Goal: Task Accomplishment & Management: Manage account settings

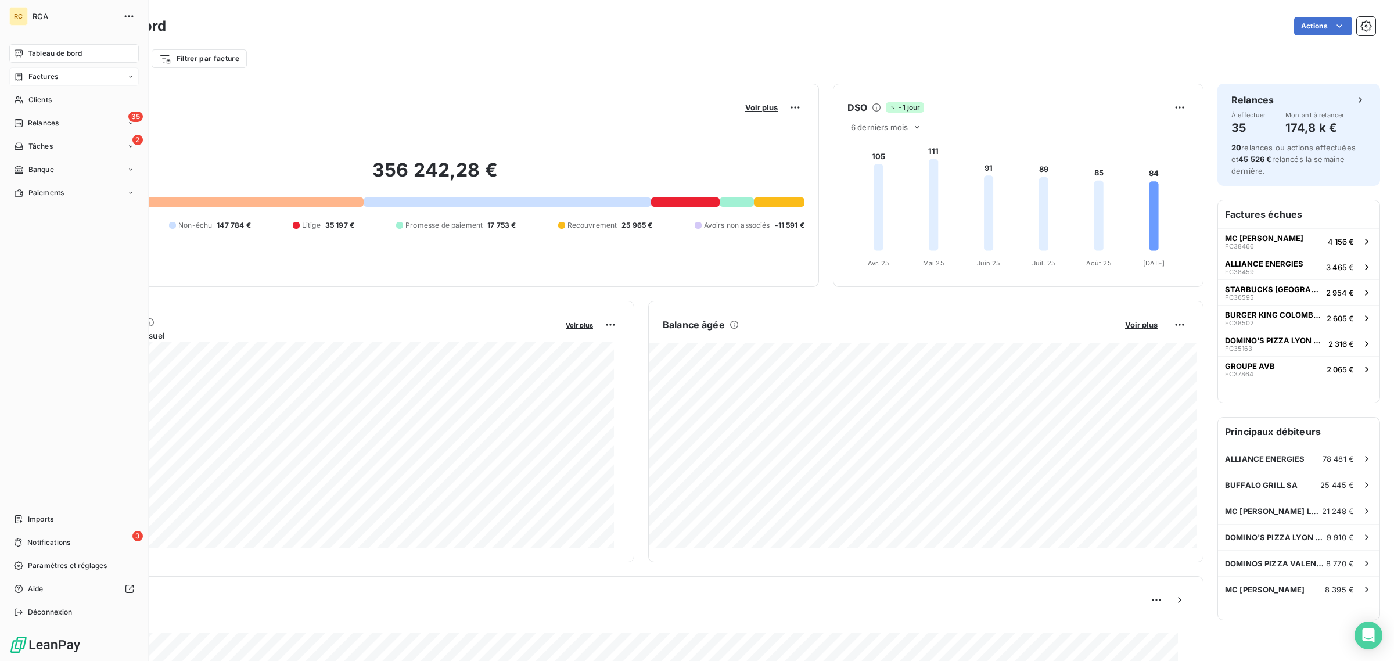
click at [27, 76] on div "Factures" at bounding box center [36, 76] width 44 height 10
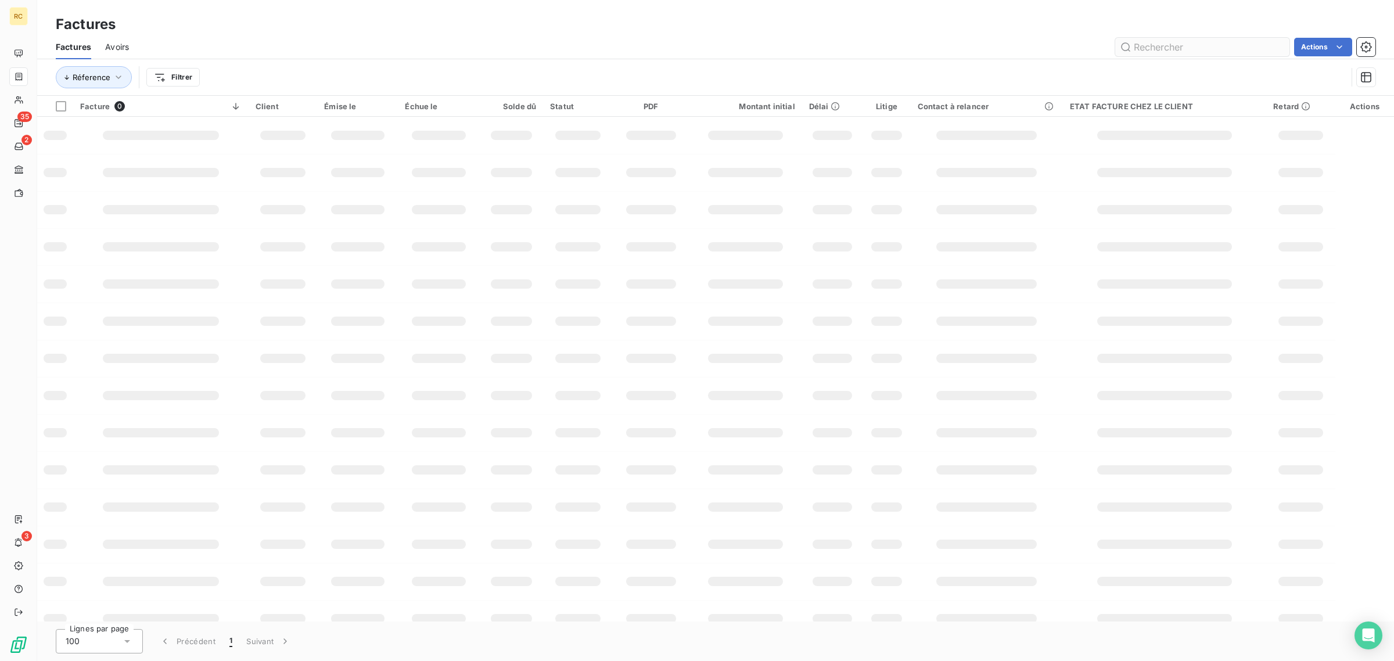
click at [1202, 46] on input "text" at bounding box center [1202, 47] width 174 height 19
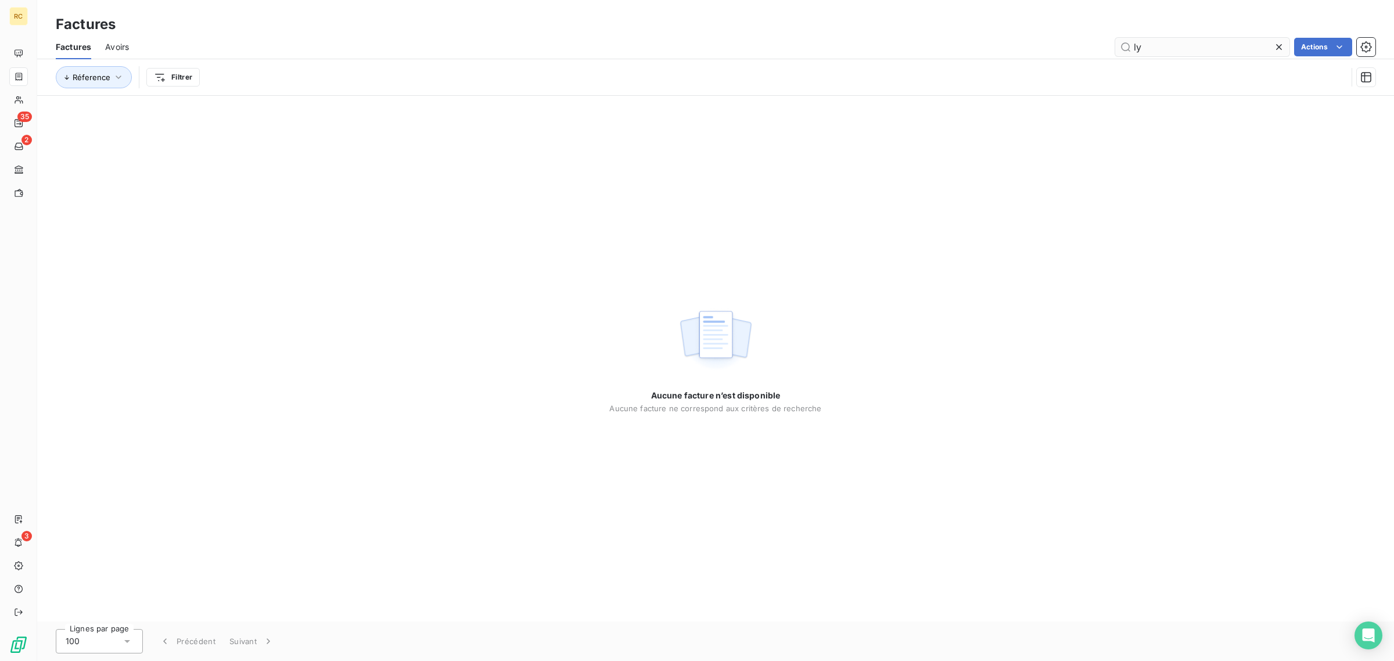
type input "l"
type input "2"
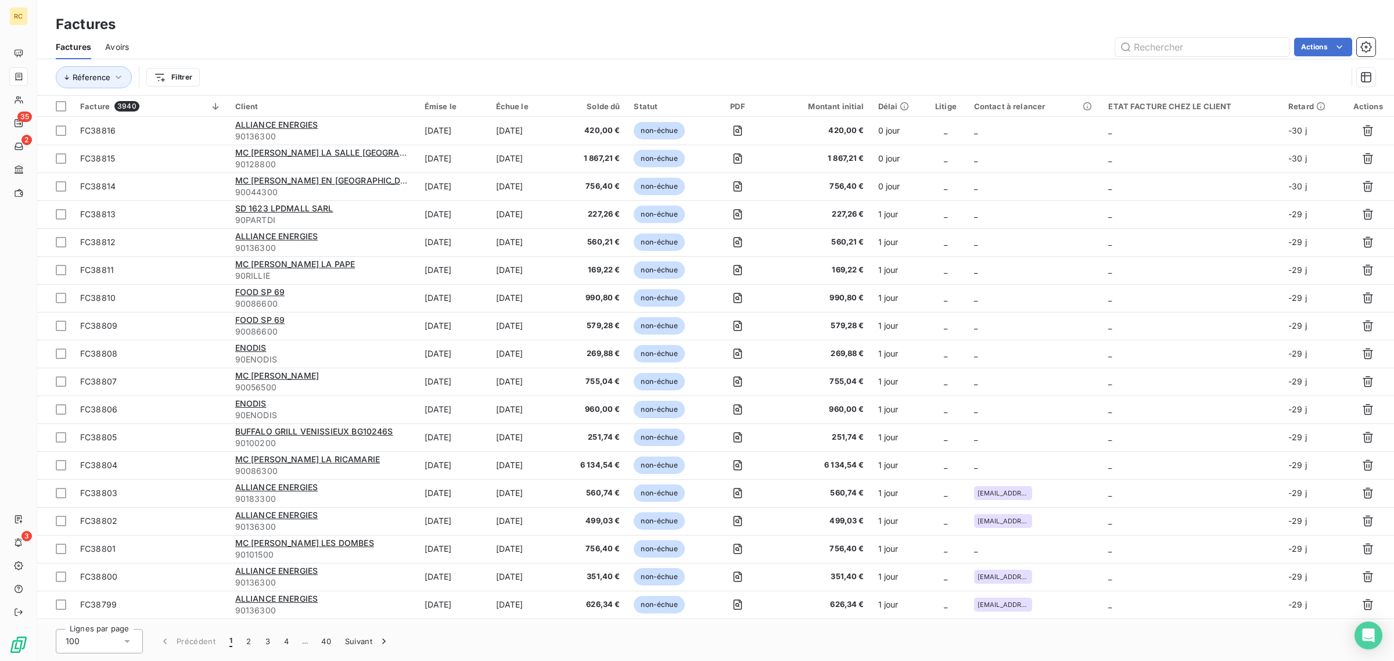
click at [917, 8] on div "Factures Factures Avoirs Actions Réference Filtrer" at bounding box center [715, 48] width 1357 height 96
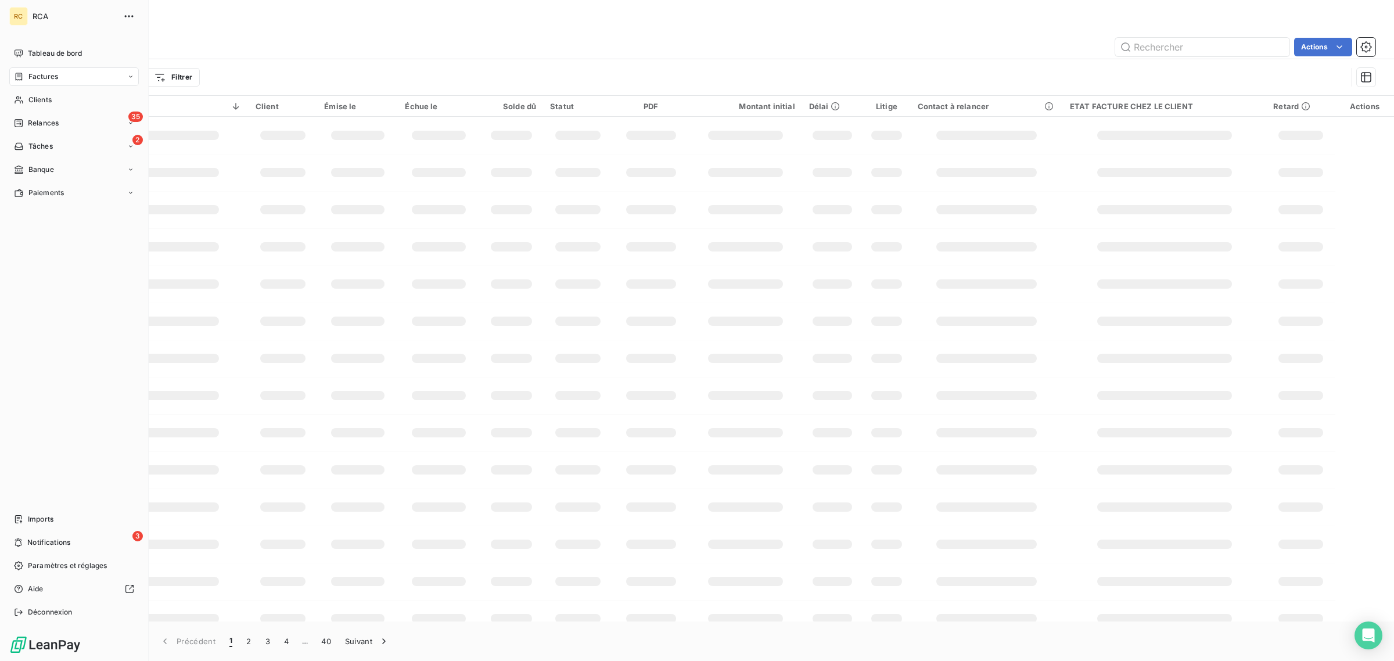
click at [46, 70] on div "Factures" at bounding box center [74, 76] width 130 height 19
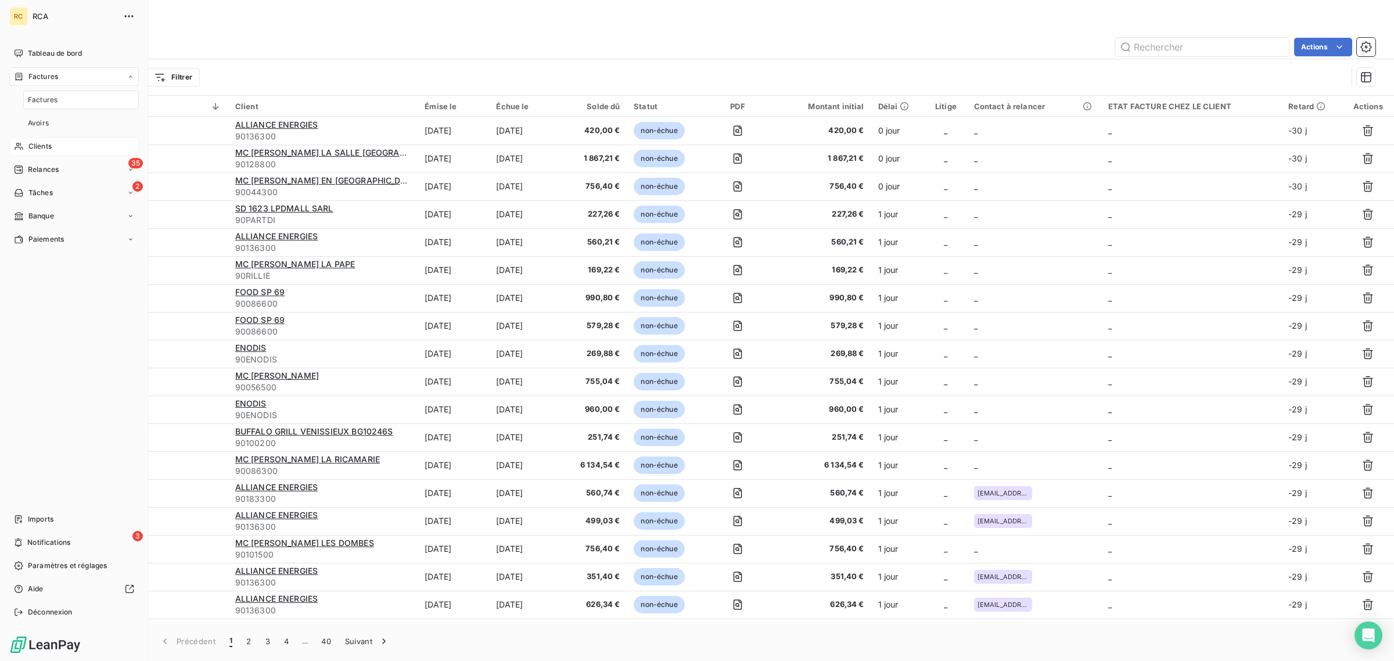
click at [39, 95] on nav "Tableau de bord Factures Factures Avoirs Clients 35 Relances 2 Tâches Banque Pa…" at bounding box center [74, 146] width 130 height 204
click at [24, 100] on div "Clients" at bounding box center [74, 100] width 130 height 19
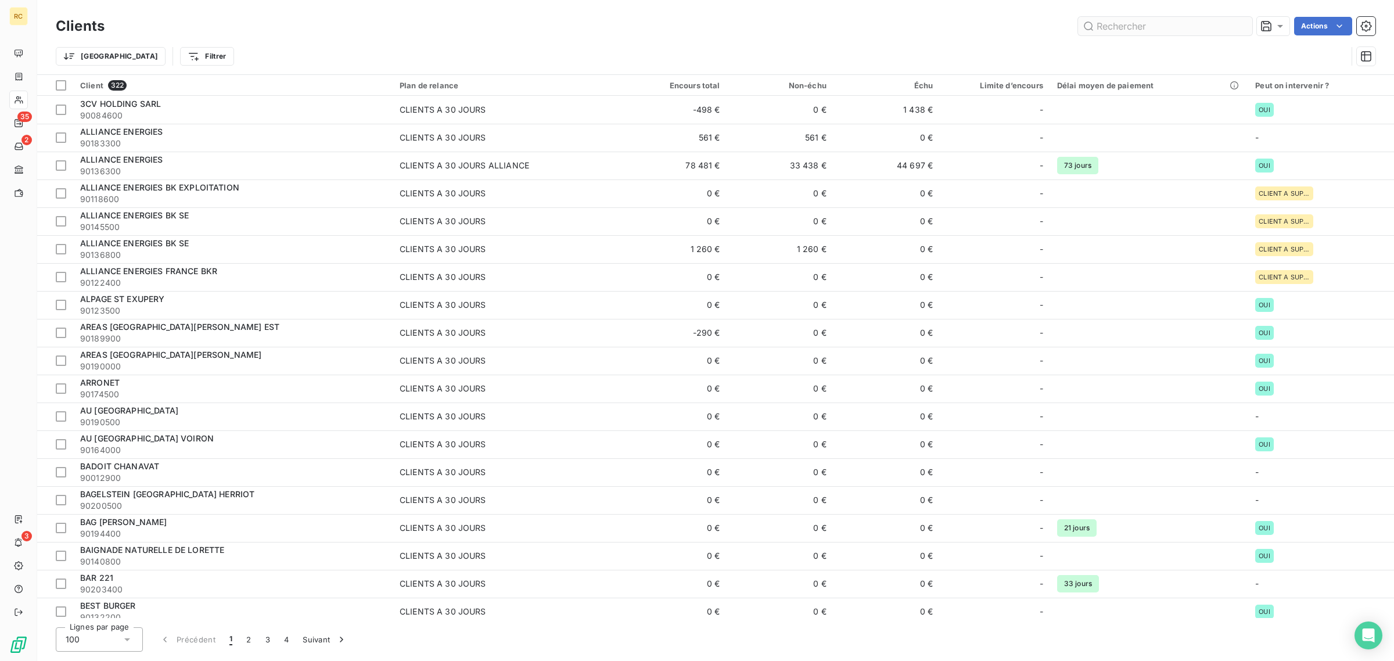
click at [1191, 32] on input "text" at bounding box center [1165, 26] width 174 height 19
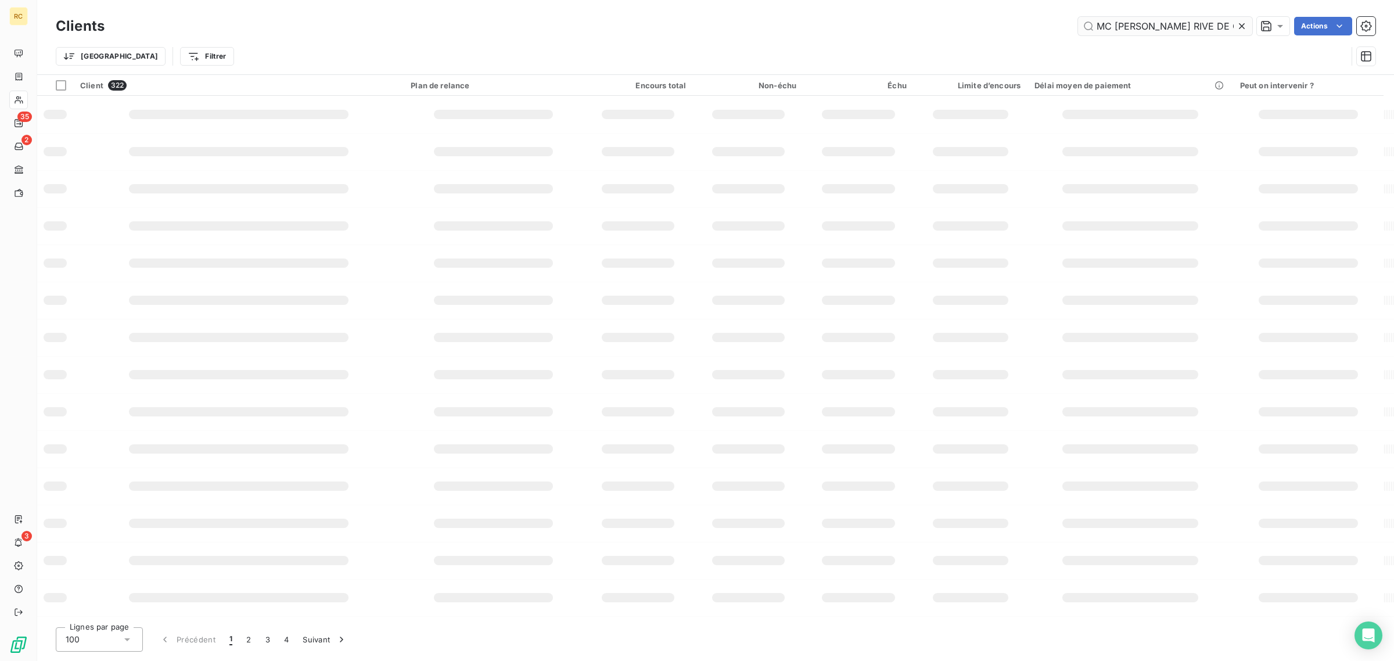
type input "MC [PERSON_NAME] RIVE DE GIER"
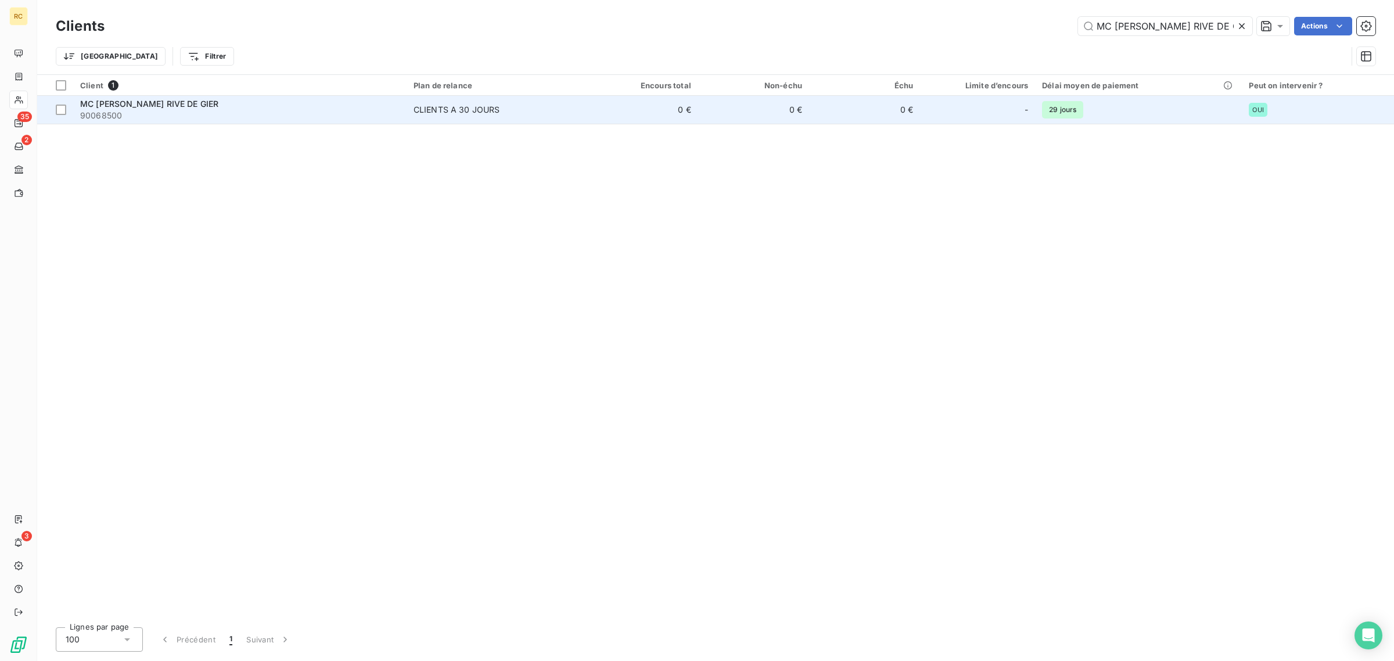
click at [286, 105] on div "MC [PERSON_NAME] RIVE DE GIER" at bounding box center [239, 104] width 319 height 12
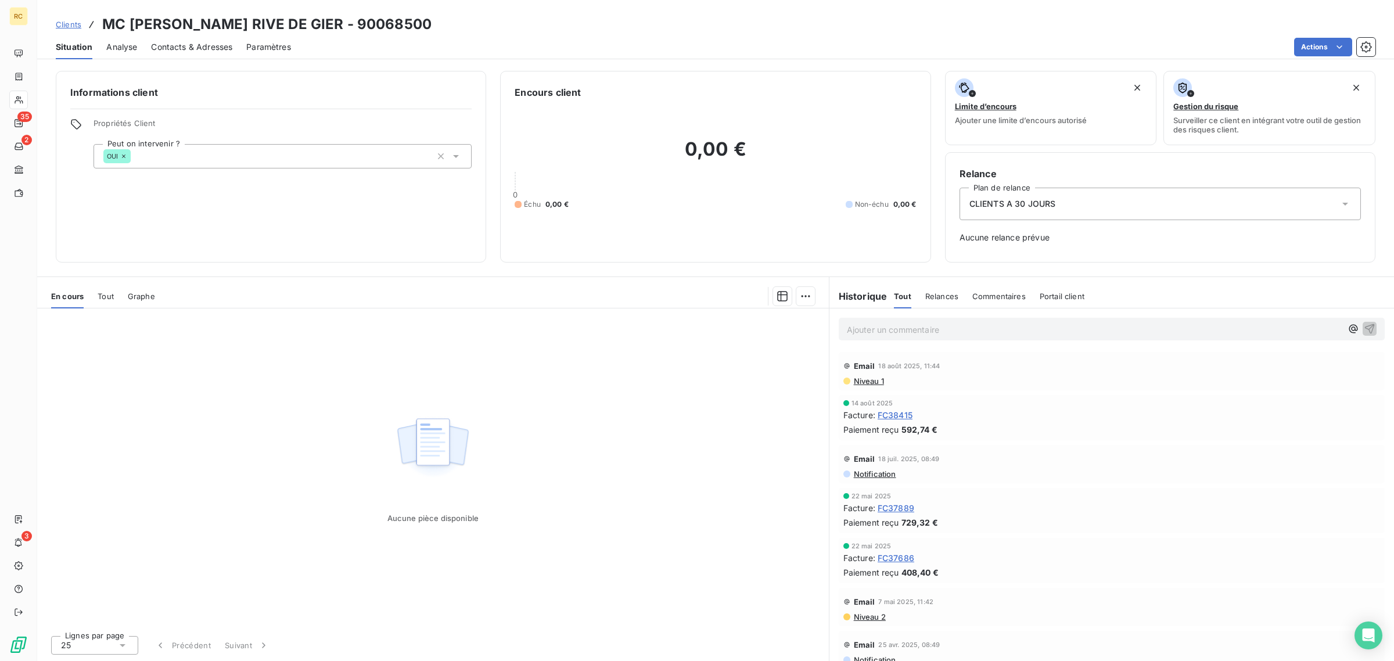
click at [115, 53] on div "Analyse" at bounding box center [121, 47] width 31 height 24
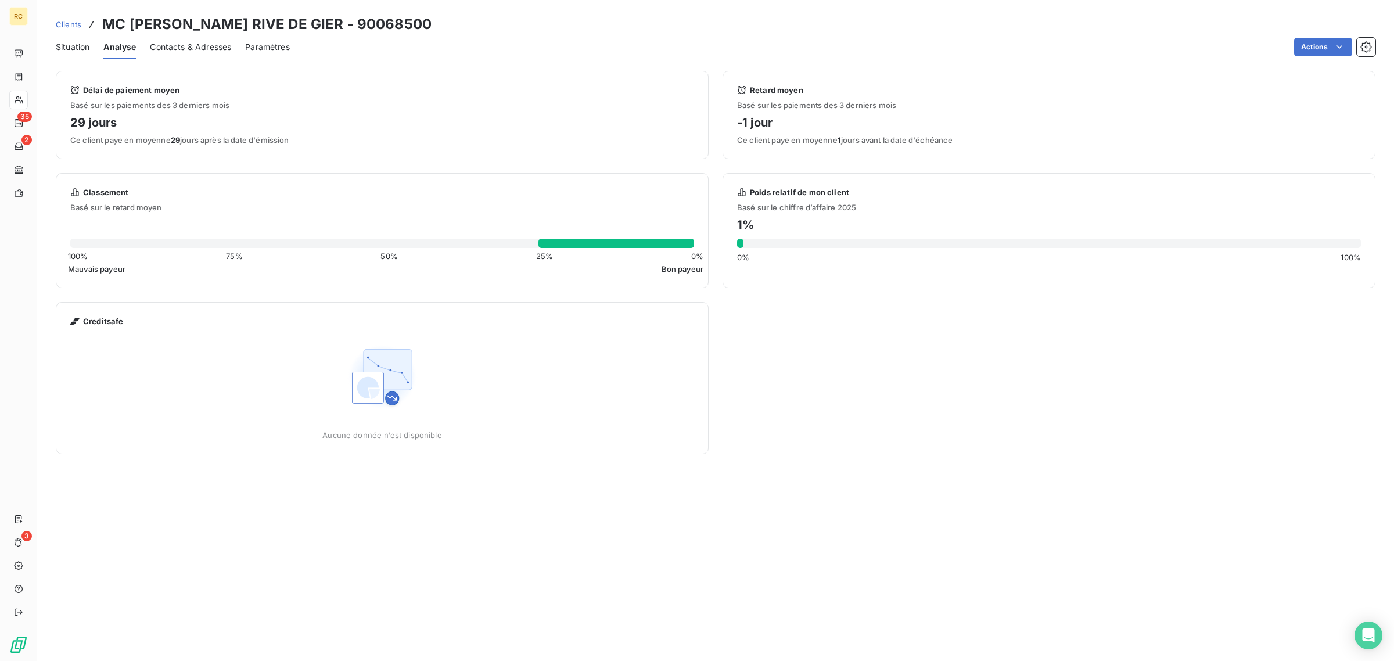
click at [83, 41] on span "Situation" at bounding box center [73, 47] width 34 height 12
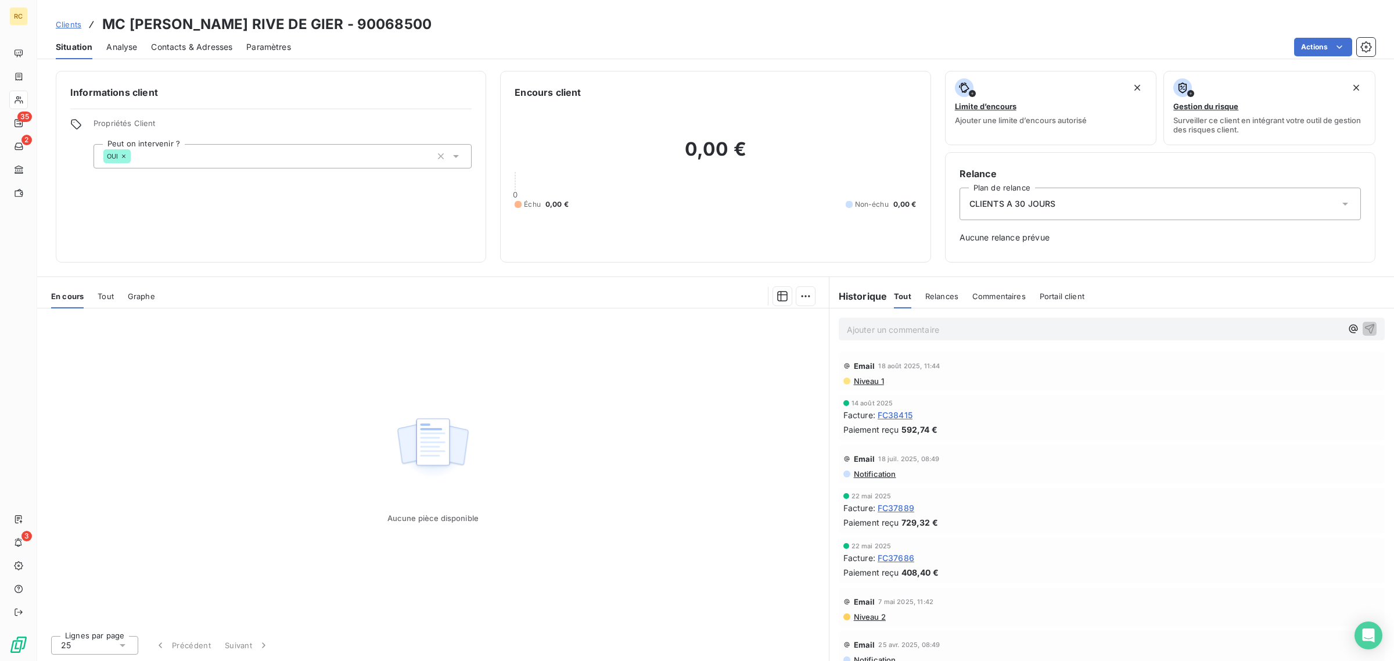
click at [123, 41] on span "Analyse" at bounding box center [121, 47] width 31 height 12
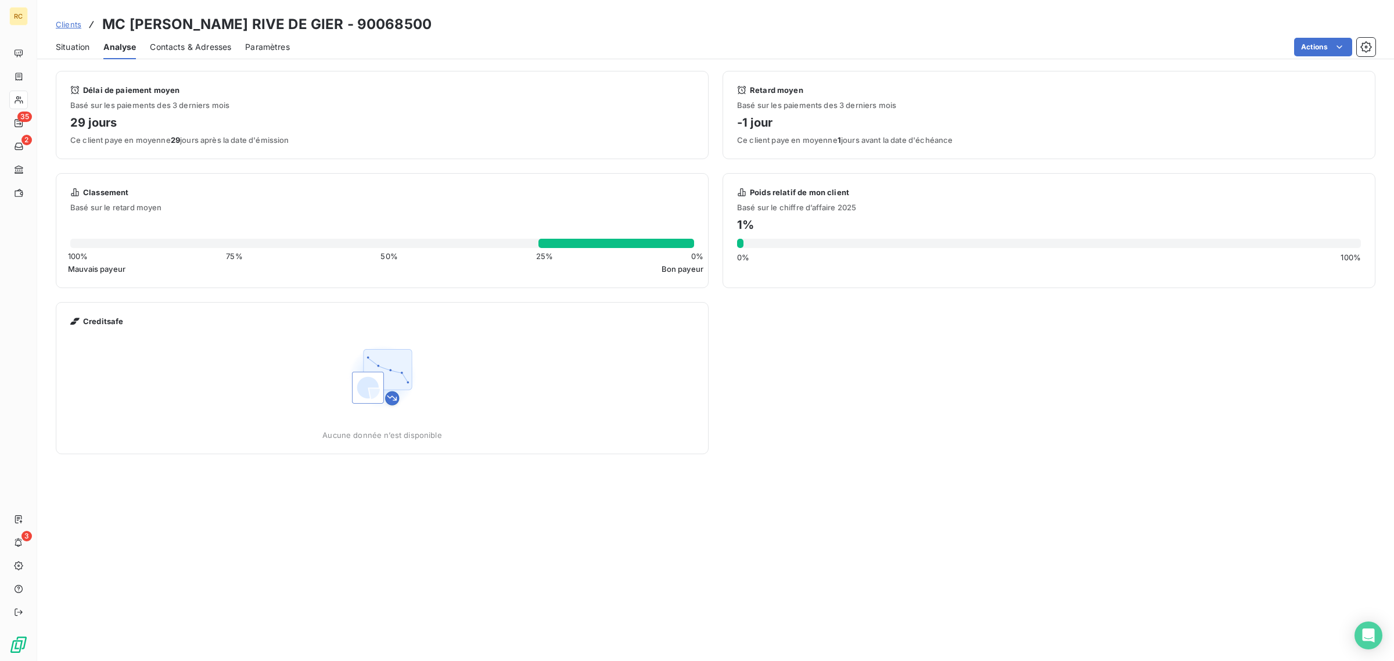
click at [67, 47] on span "Situation" at bounding box center [73, 47] width 34 height 12
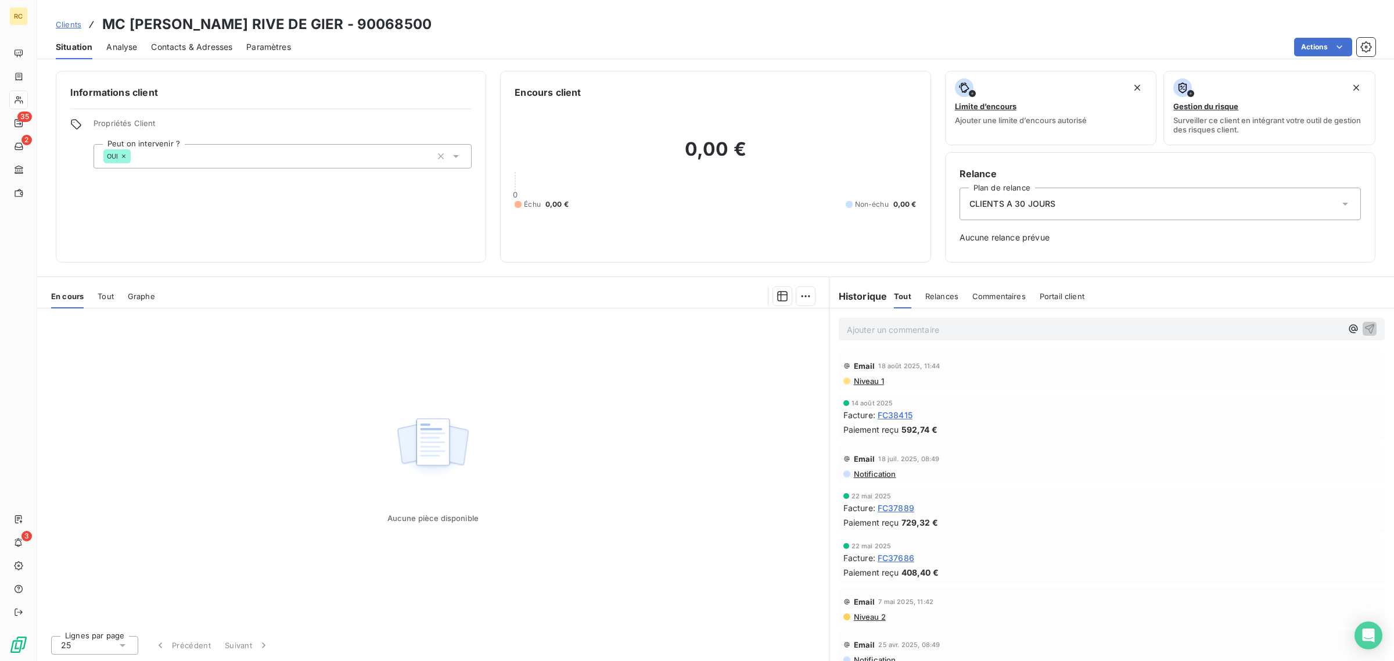
click at [123, 42] on span "Analyse" at bounding box center [121, 47] width 31 height 12
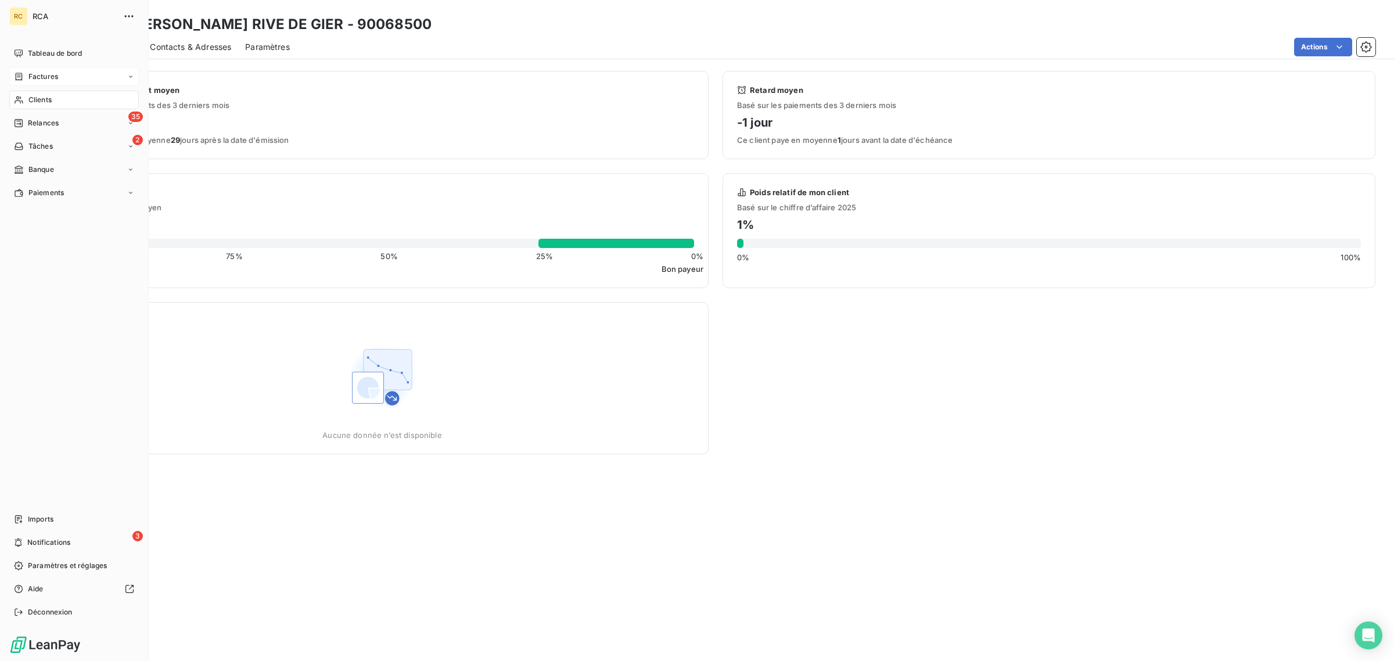
click at [18, 73] on icon at bounding box center [19, 76] width 10 height 9
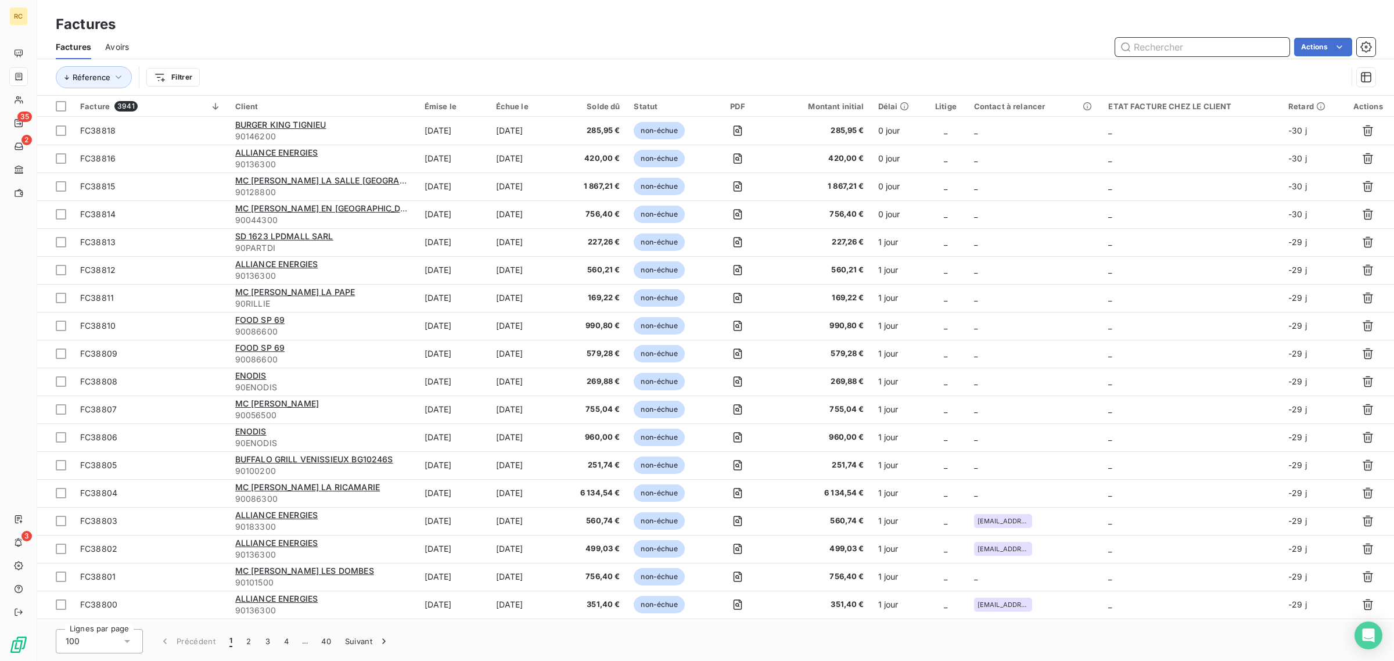
click at [1206, 44] on input "text" at bounding box center [1202, 47] width 174 height 19
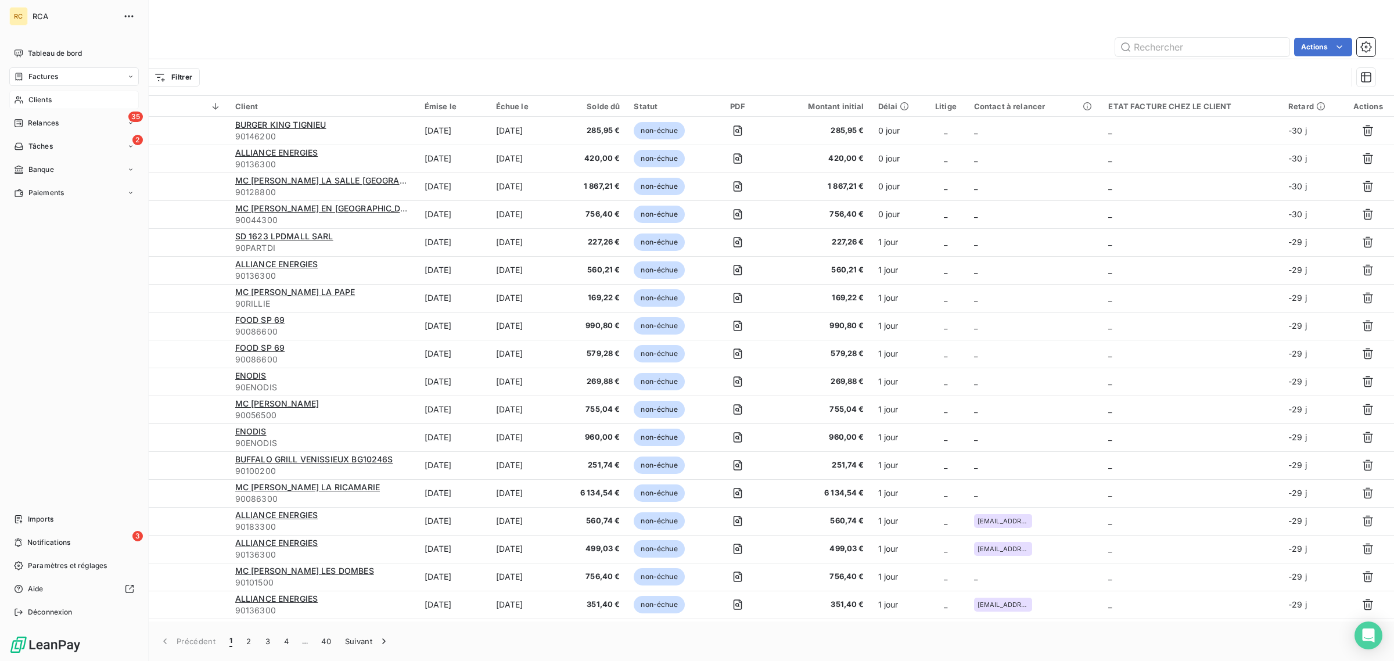
click at [45, 100] on span "Clients" at bounding box center [39, 100] width 23 height 10
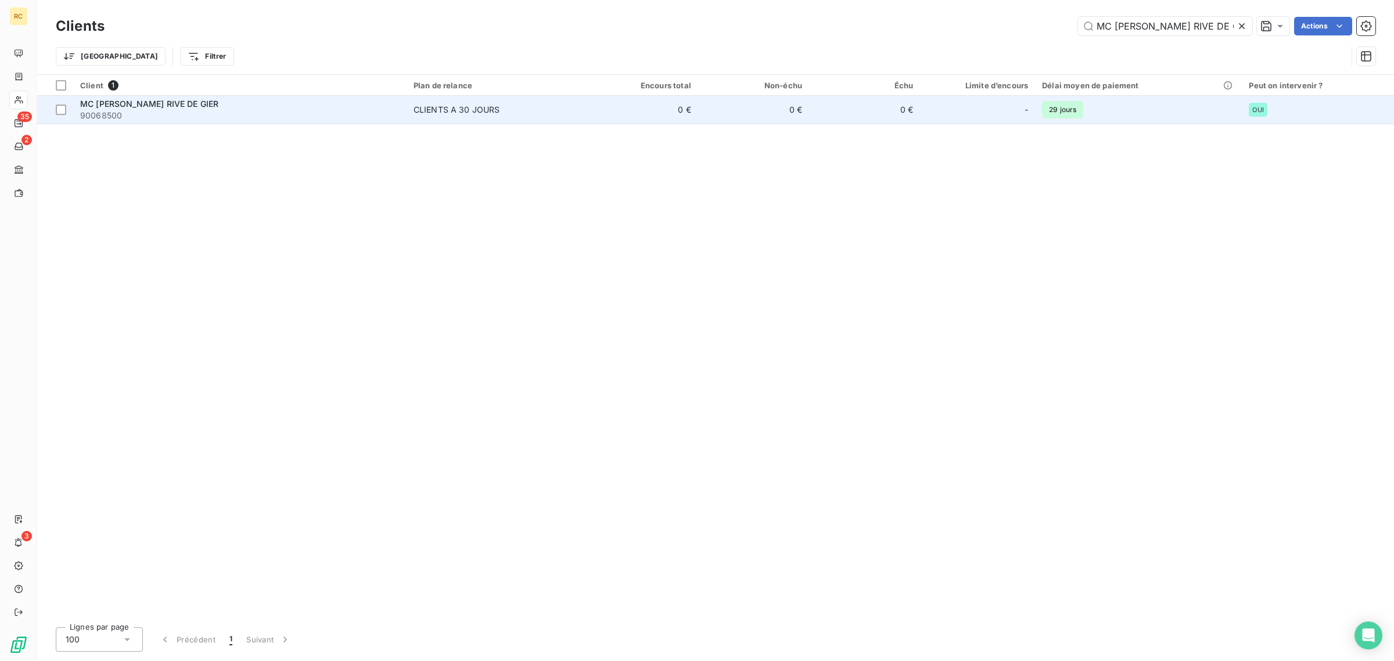
click at [169, 106] on span "MC [PERSON_NAME] RIVE DE GIER" at bounding box center [149, 104] width 138 height 10
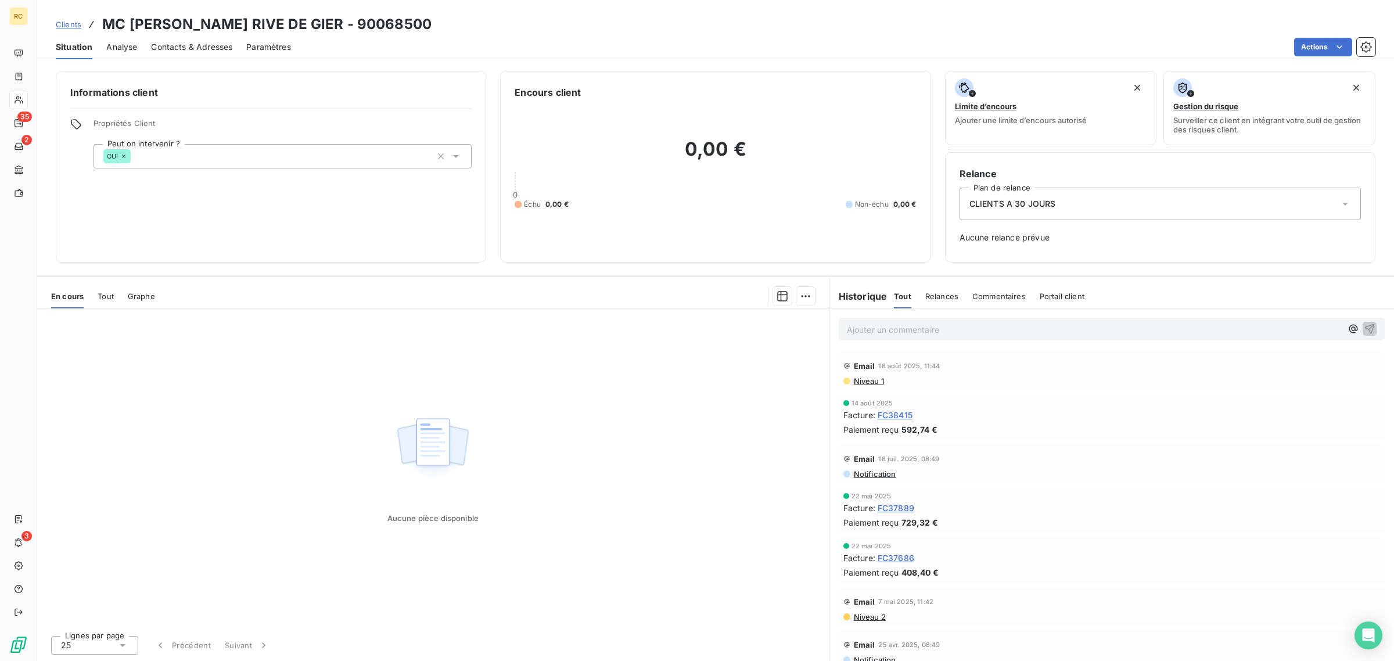
click at [106, 292] on span "Tout" at bounding box center [106, 296] width 16 height 9
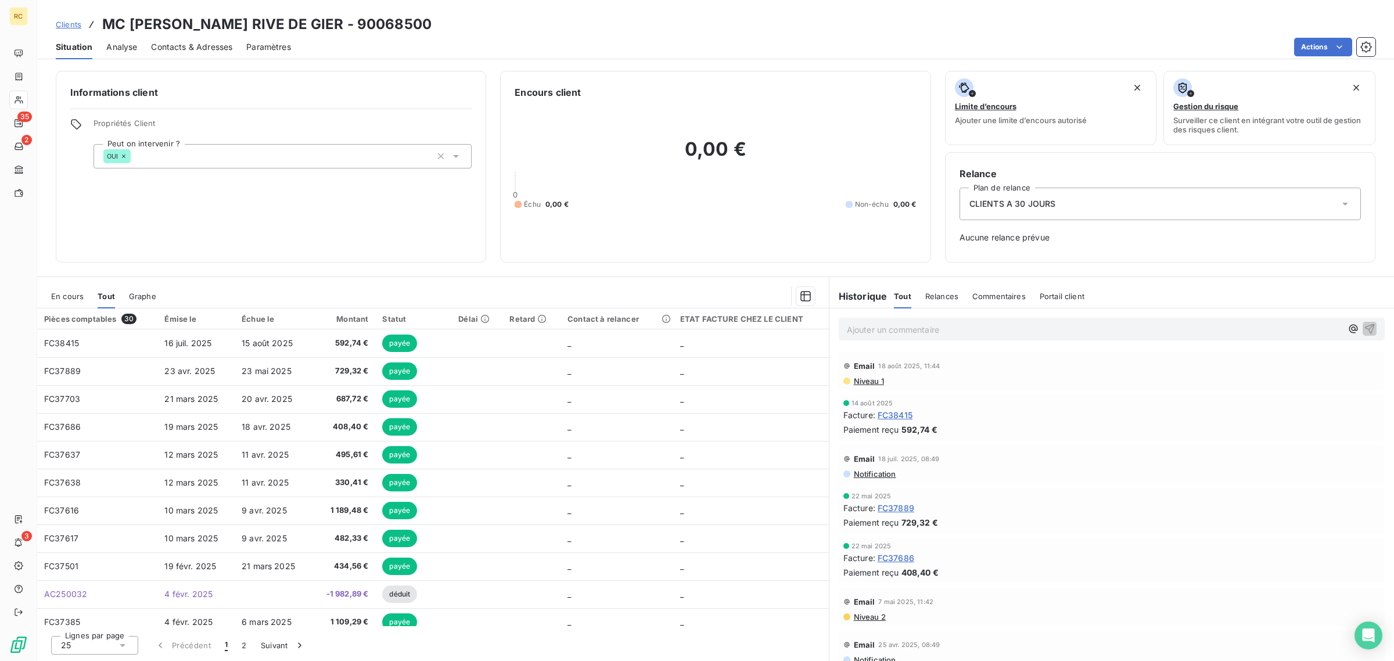
click at [112, 46] on span "Analyse" at bounding box center [121, 47] width 31 height 12
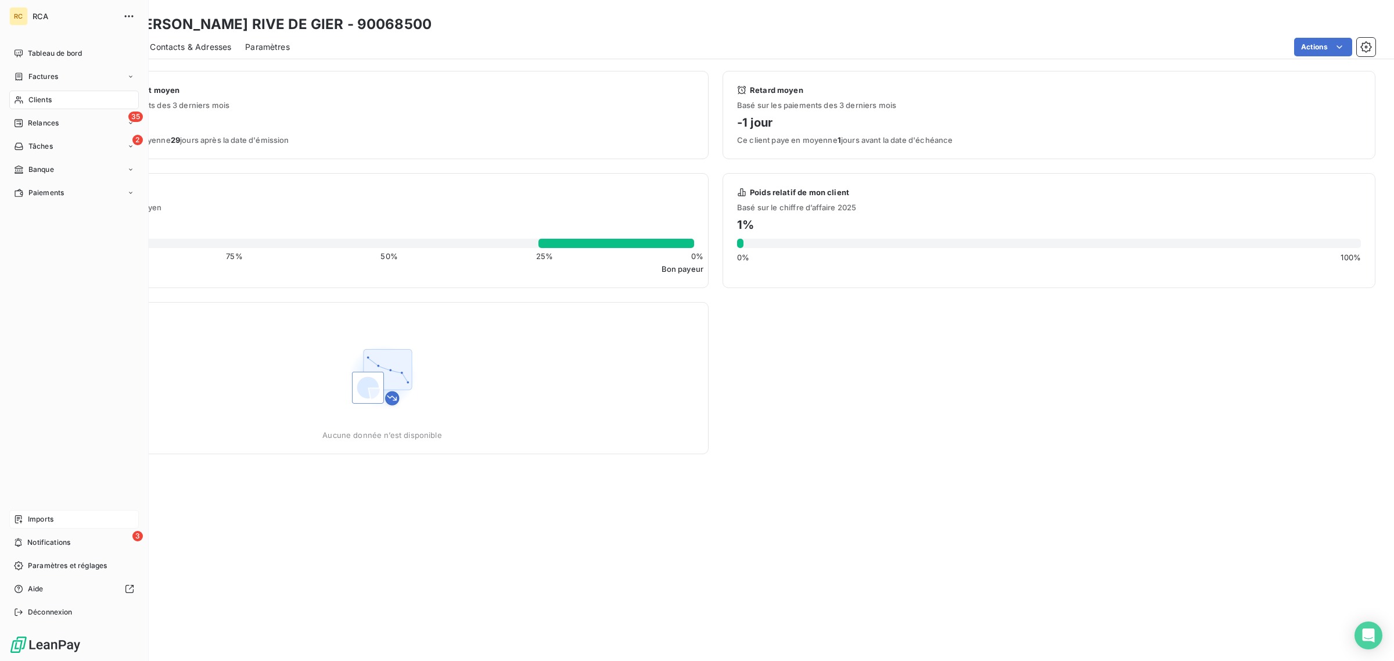
click at [25, 515] on div "Imports" at bounding box center [74, 519] width 130 height 19
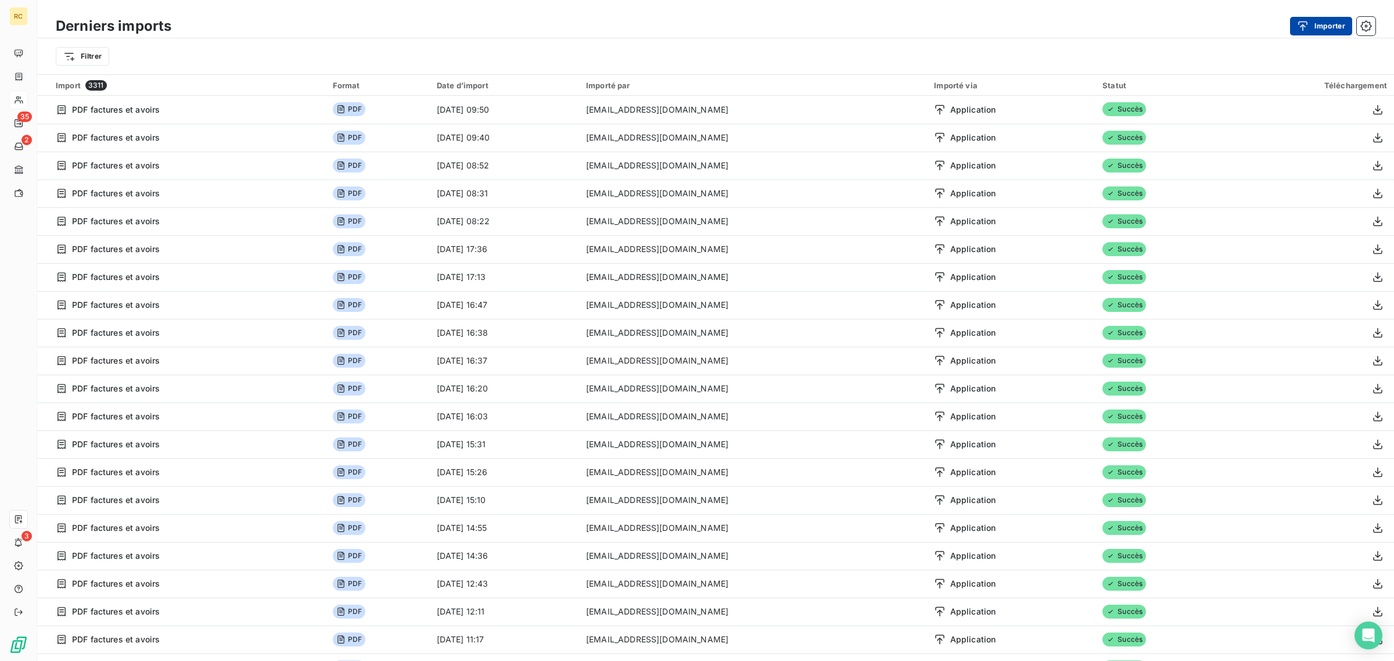
click at [1320, 32] on button "Importer" at bounding box center [1321, 26] width 62 height 19
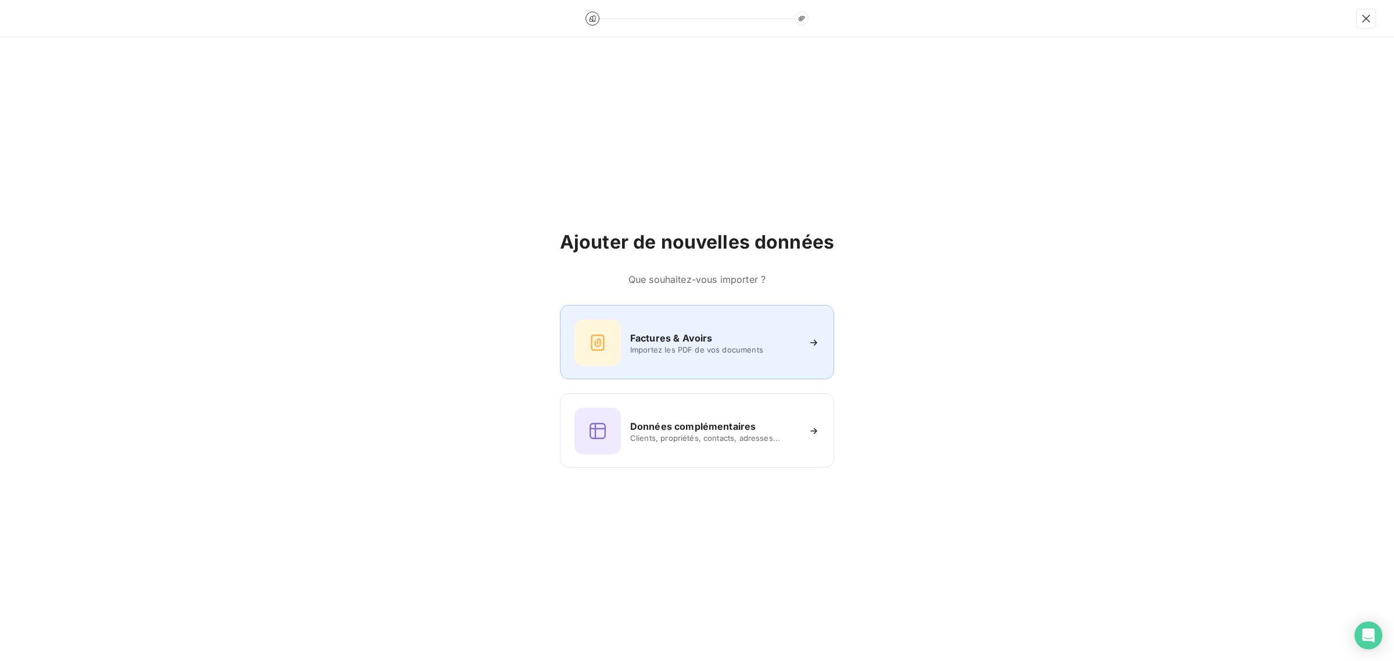
click at [638, 367] on div "Factures & Avoirs Importez les PDF de vos documents" at bounding box center [697, 342] width 274 height 74
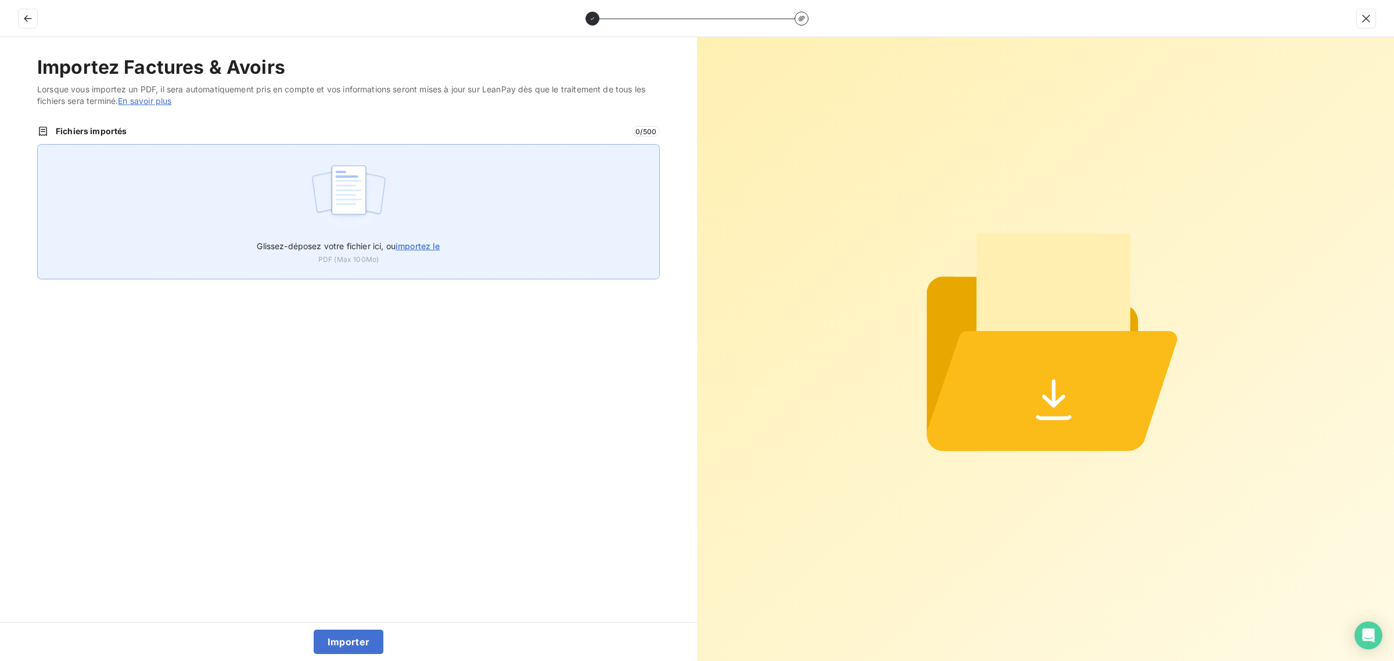
click at [398, 204] on div "Glissez-déposez votre fichier ici, ou importez le PDF (Max 100Mo)" at bounding box center [348, 211] width 623 height 135
click at [247, 191] on div "Glissez-déposez votre fichier ici, ou importez le PDF (Max 100Mo)" at bounding box center [348, 211] width 623 height 135
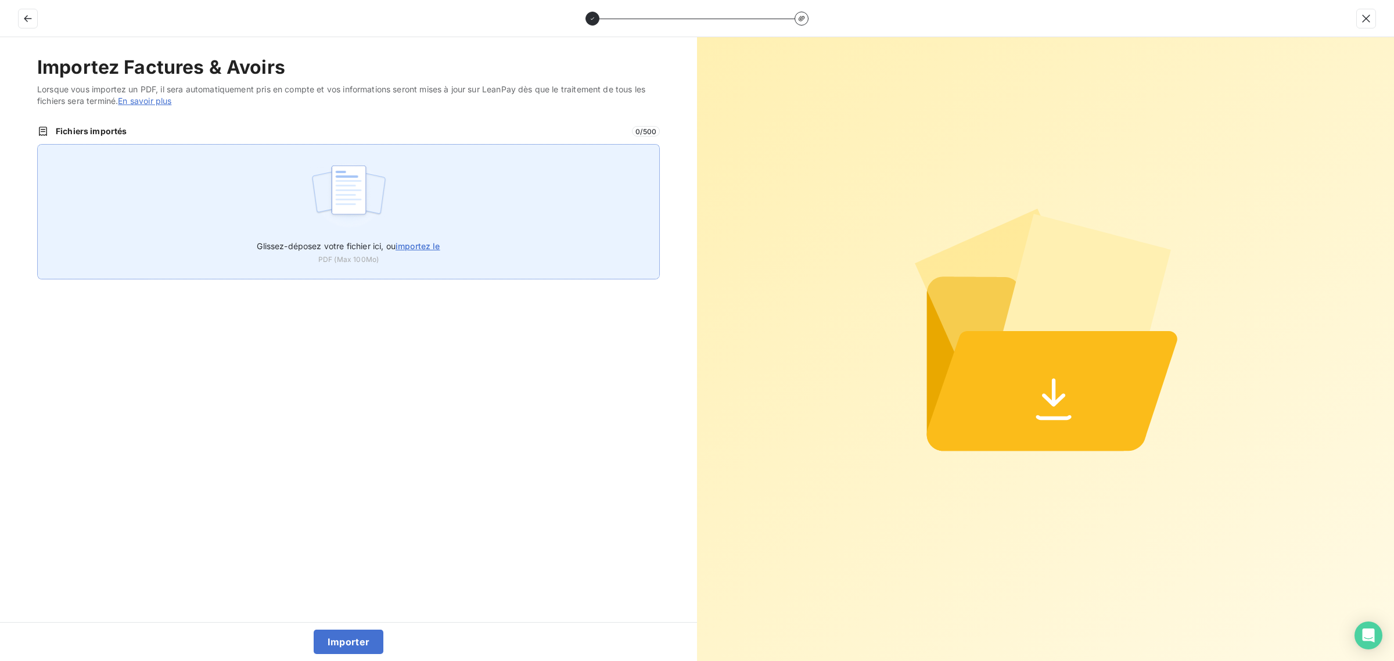
type input "C:\fakepath\FC38819.pdf"
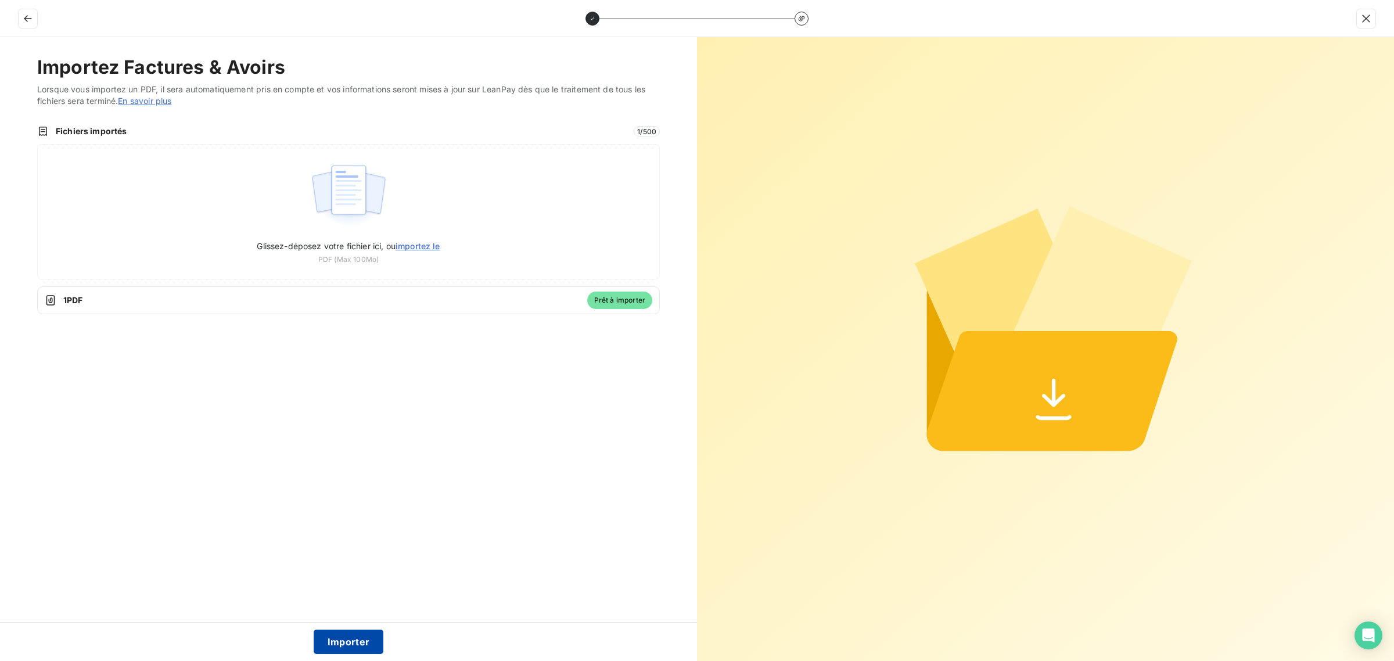
click at [333, 642] on button "Importer" at bounding box center [349, 642] width 70 height 24
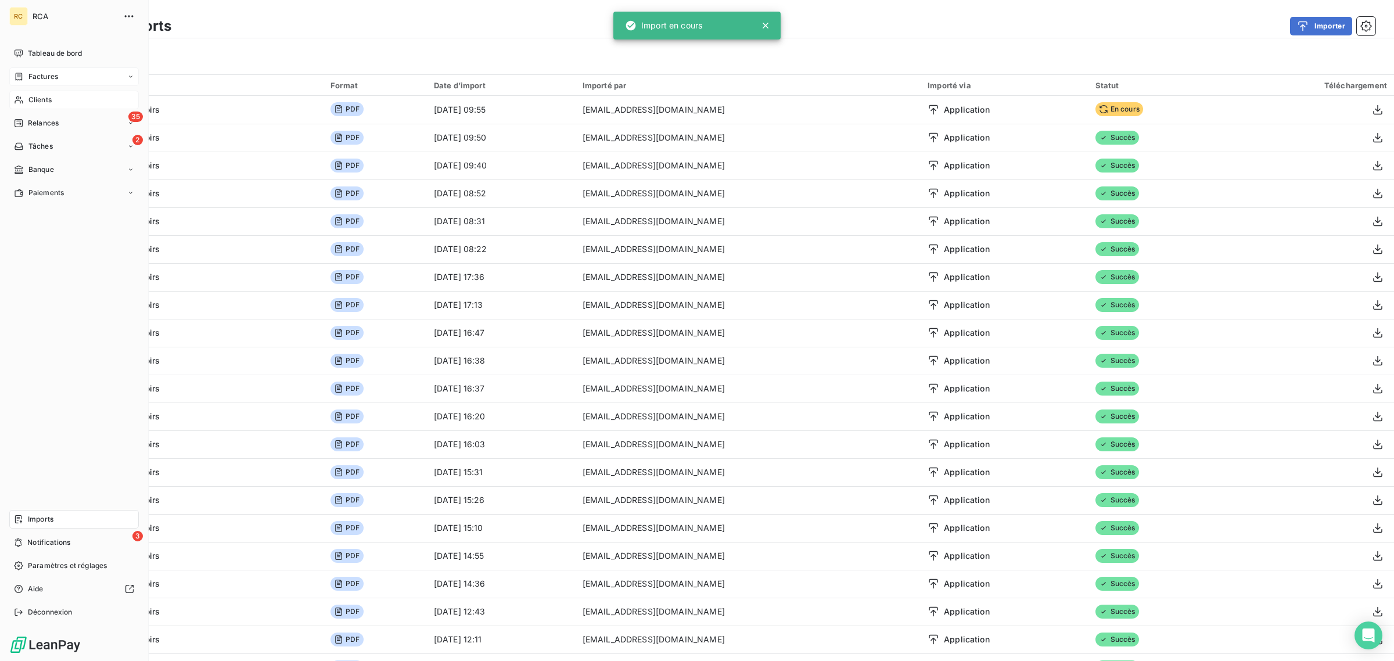
click at [21, 78] on icon at bounding box center [19, 76] width 10 height 9
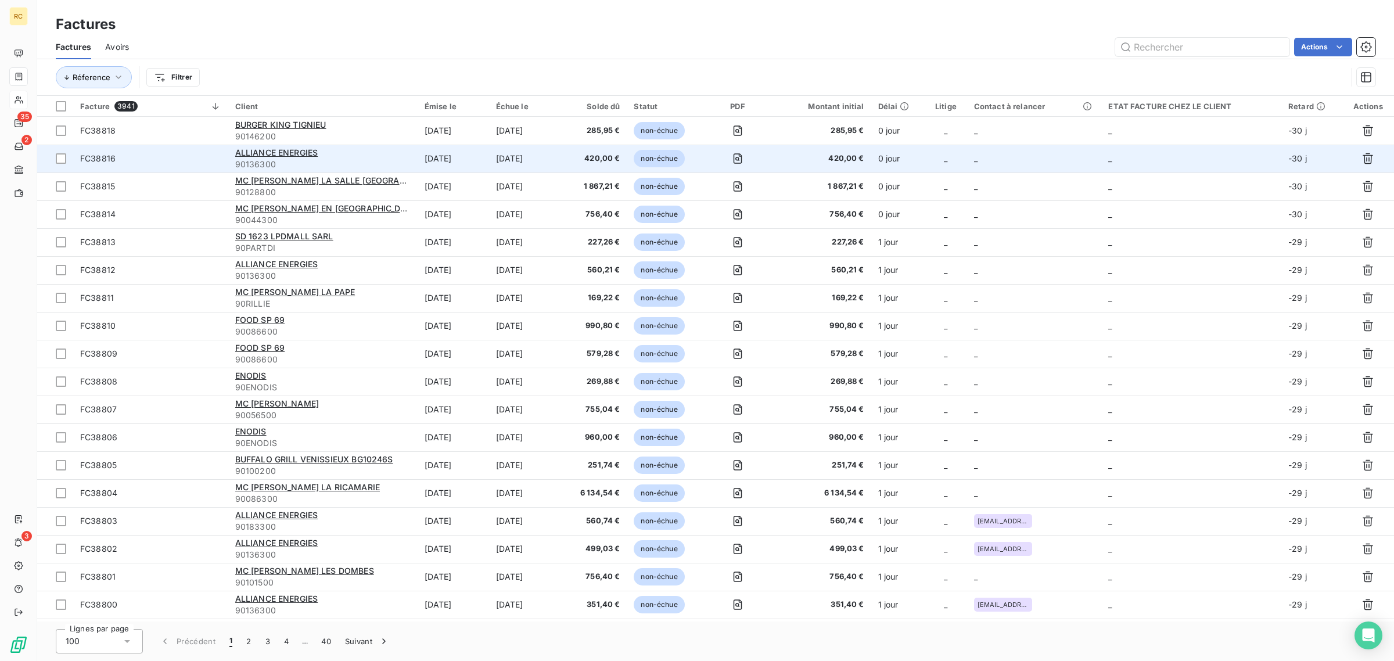
click at [202, 156] on span "FC38816" at bounding box center [150, 159] width 141 height 12
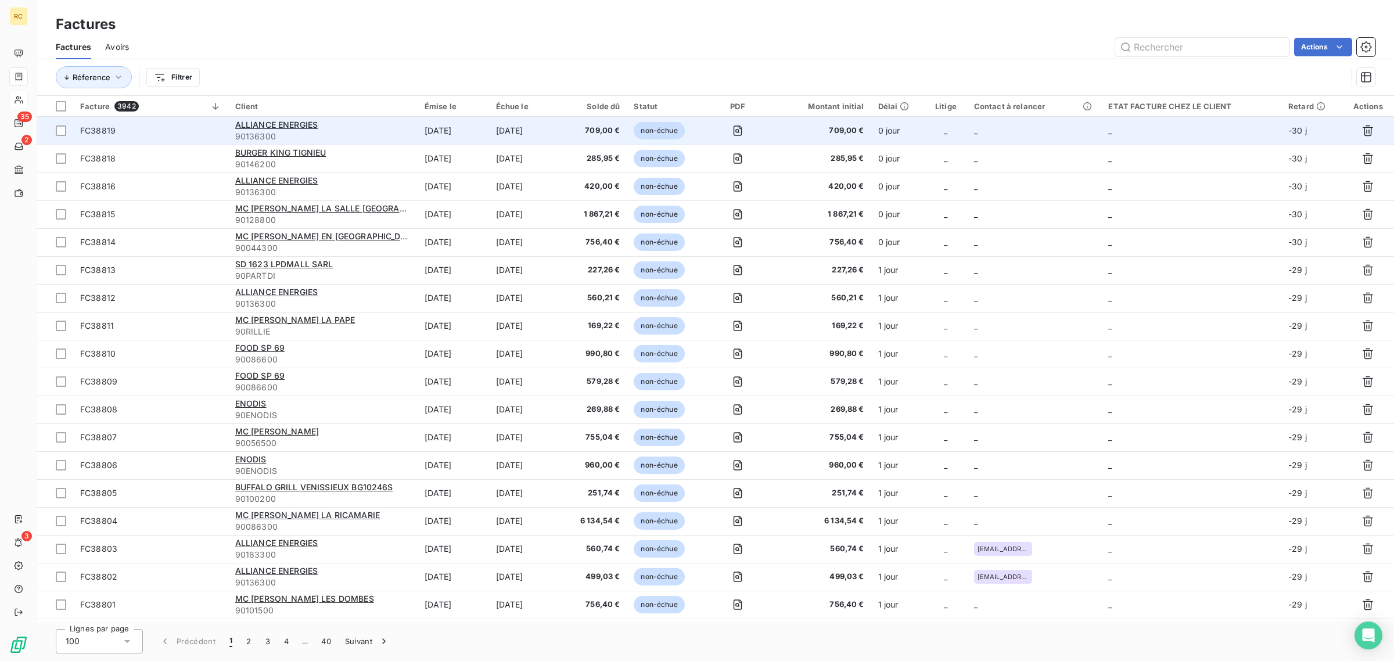
click at [176, 132] on span "FC38819" at bounding box center [150, 131] width 141 height 12
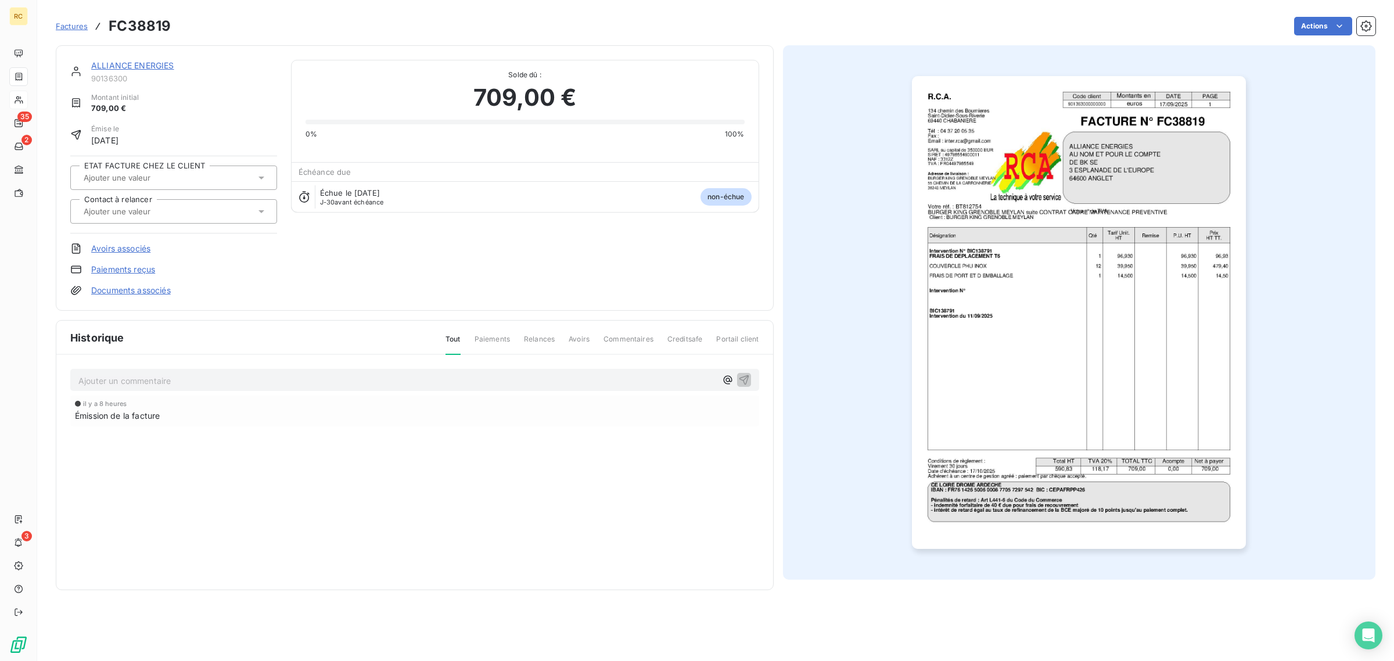
click at [155, 289] on link "Documents associés" at bounding box center [131, 291] width 80 height 12
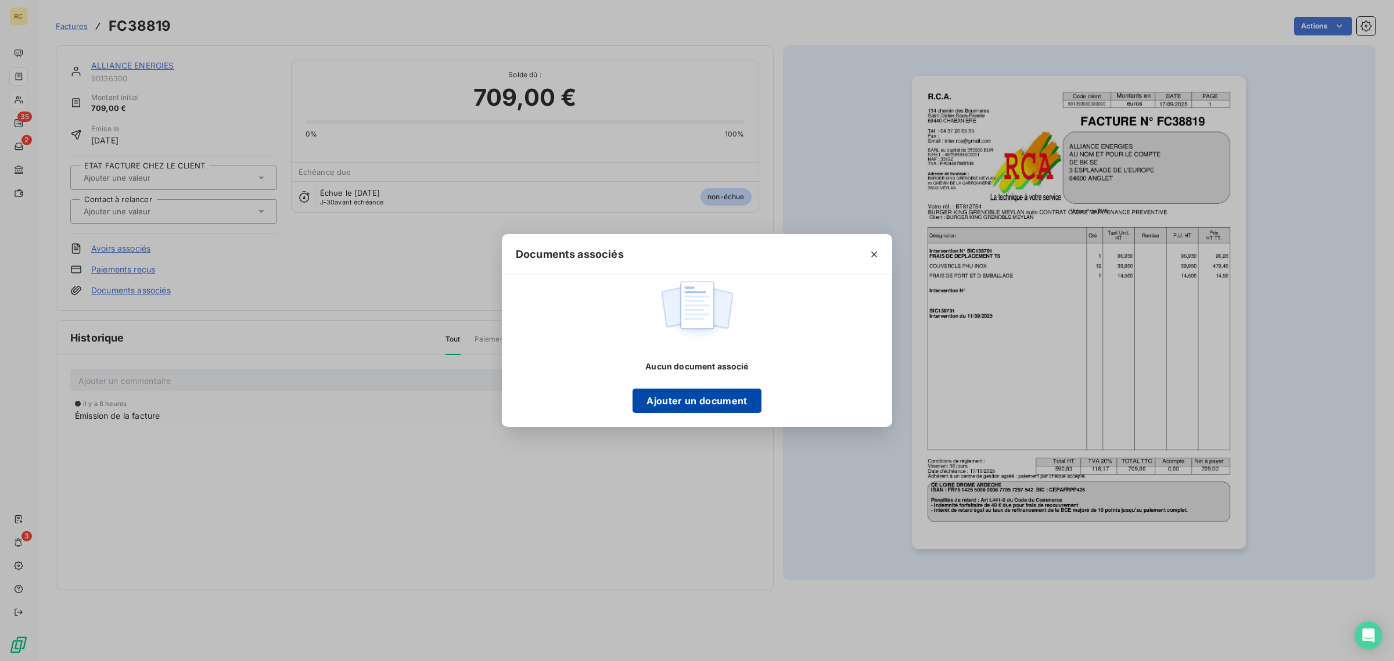
click at [681, 400] on button "Ajouter un document" at bounding box center [697, 401] width 128 height 24
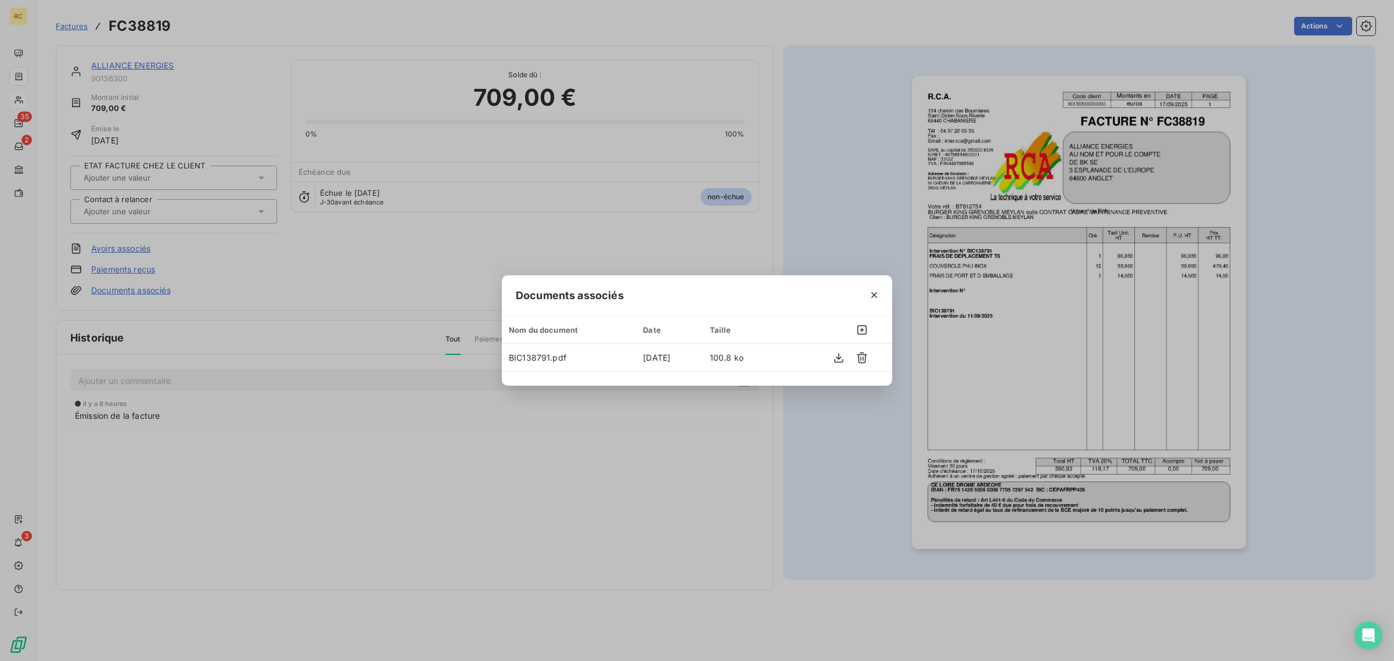
click at [1047, 241] on div "Documents associés Nom du document Date Taille BIC138791.pdf [DATE] 100.8 ko" at bounding box center [697, 330] width 1394 height 661
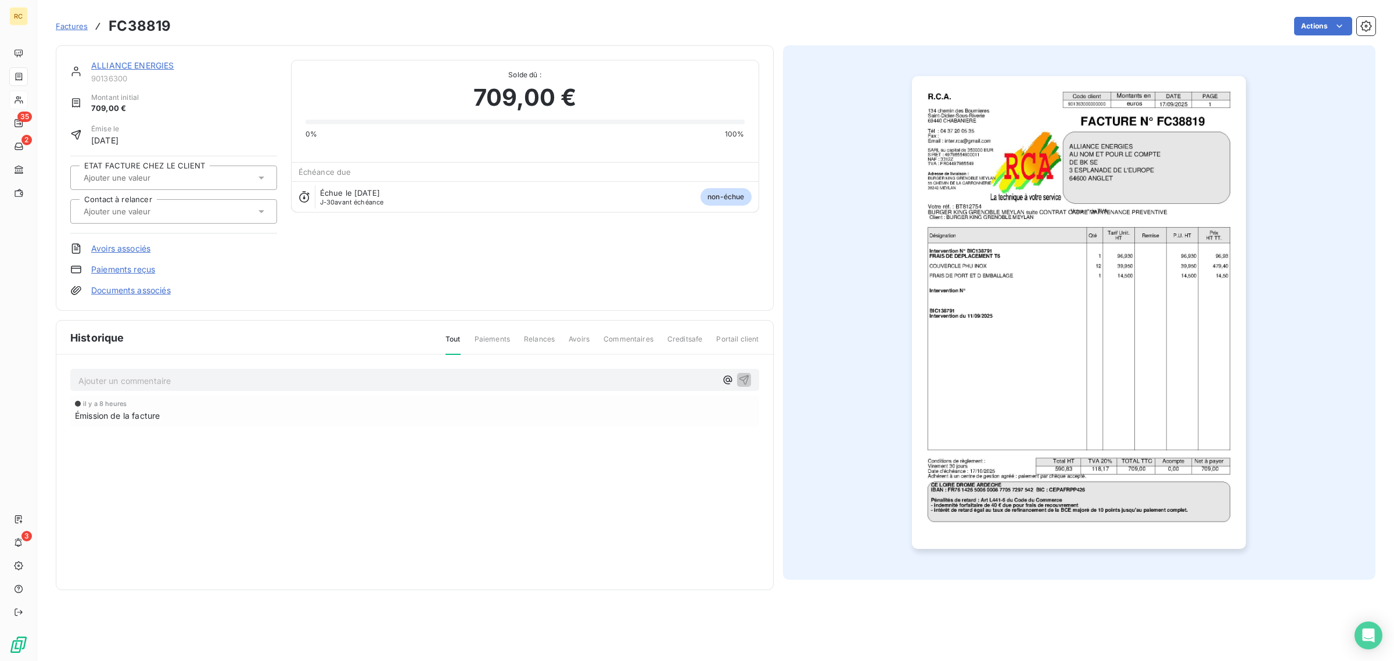
click at [1047, 241] on img "button" at bounding box center [1079, 312] width 334 height 473
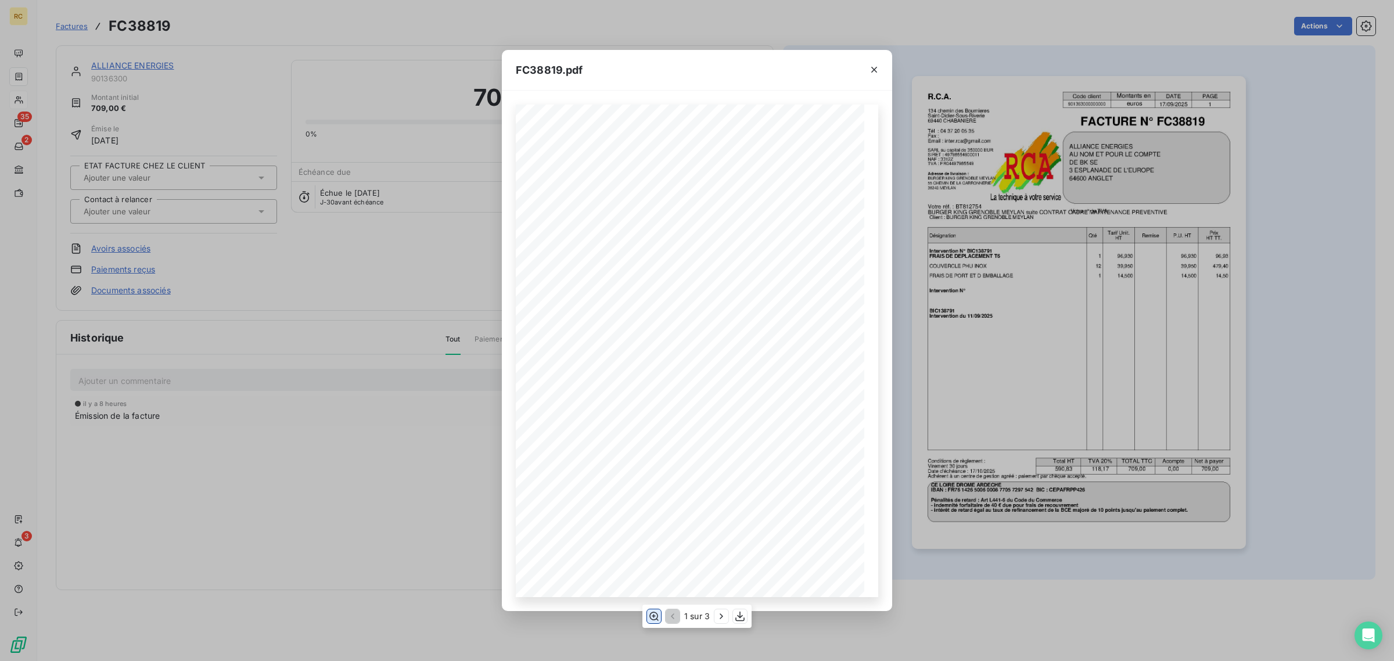
click at [654, 612] on icon "button" at bounding box center [654, 616] width 12 height 12
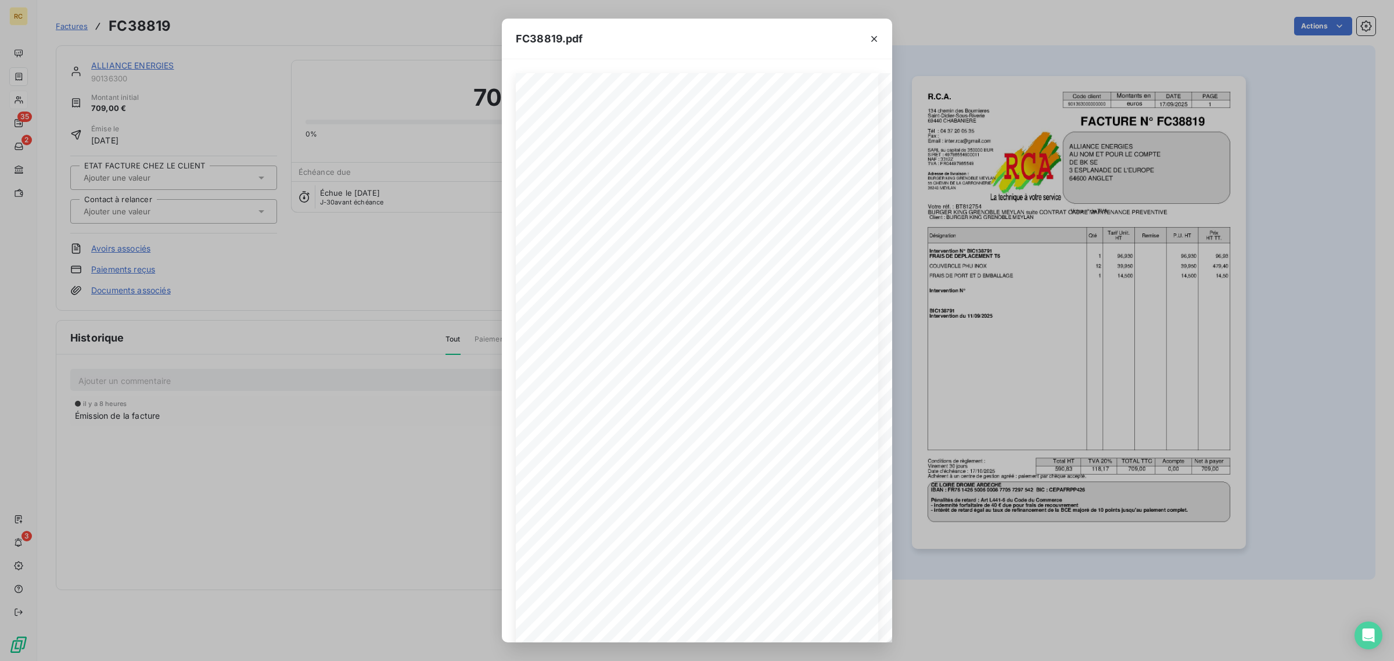
click at [379, 349] on div "FC38819.pdf R.C.A. Code client Montants en DATE PAGE 901363000000000 euros [DAT…" at bounding box center [697, 330] width 1394 height 661
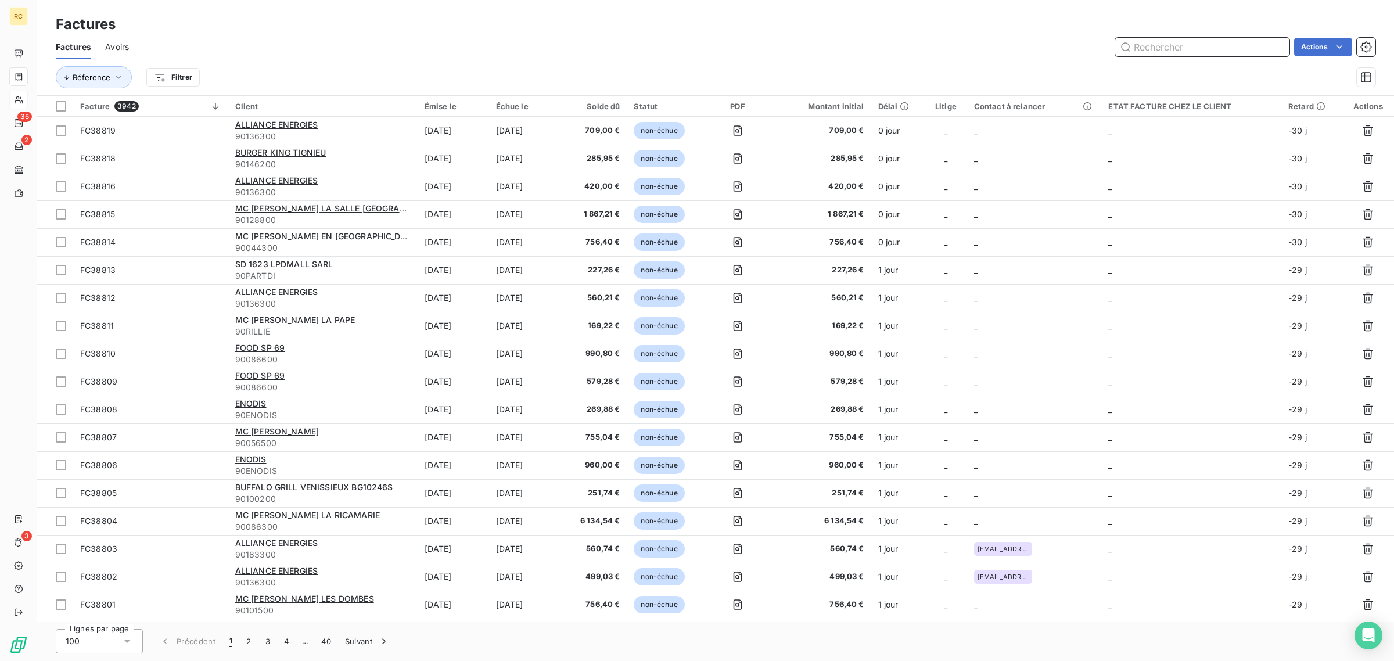
click at [1149, 46] on input "text" at bounding box center [1202, 47] width 174 height 19
paste input "FOOD 69"
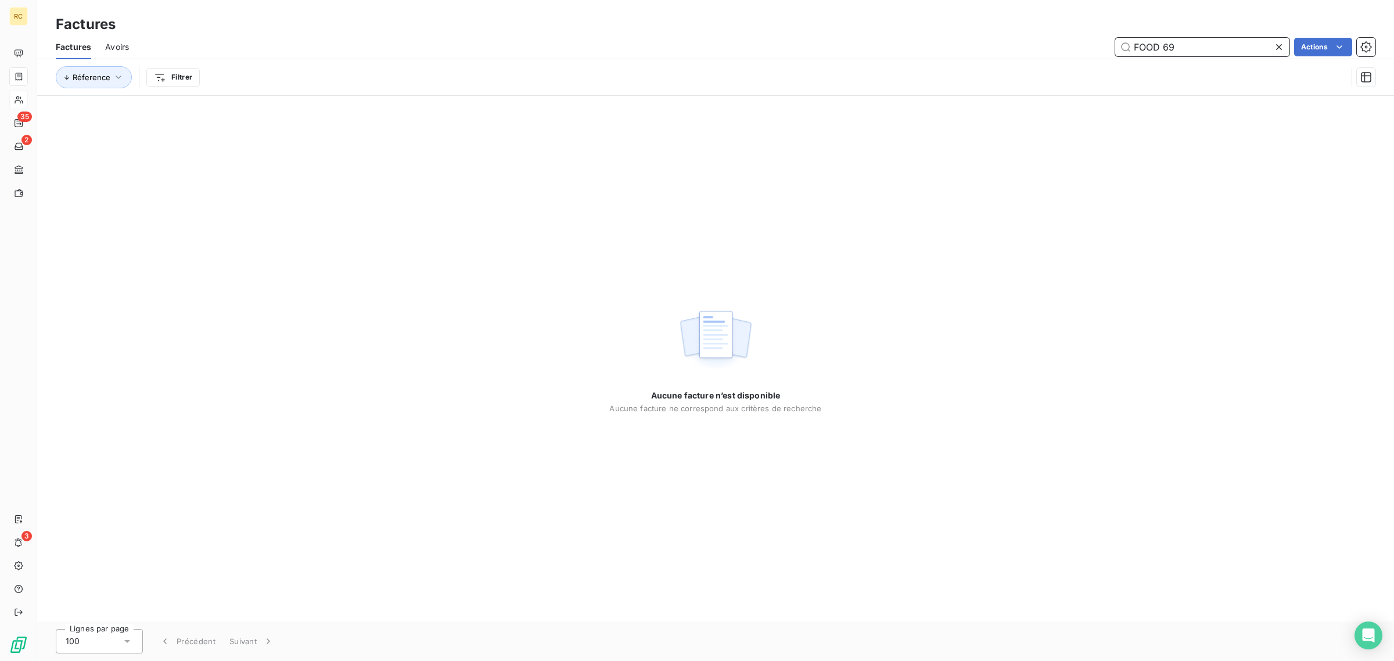
click at [1163, 45] on input "FOOD 69" at bounding box center [1202, 47] width 174 height 19
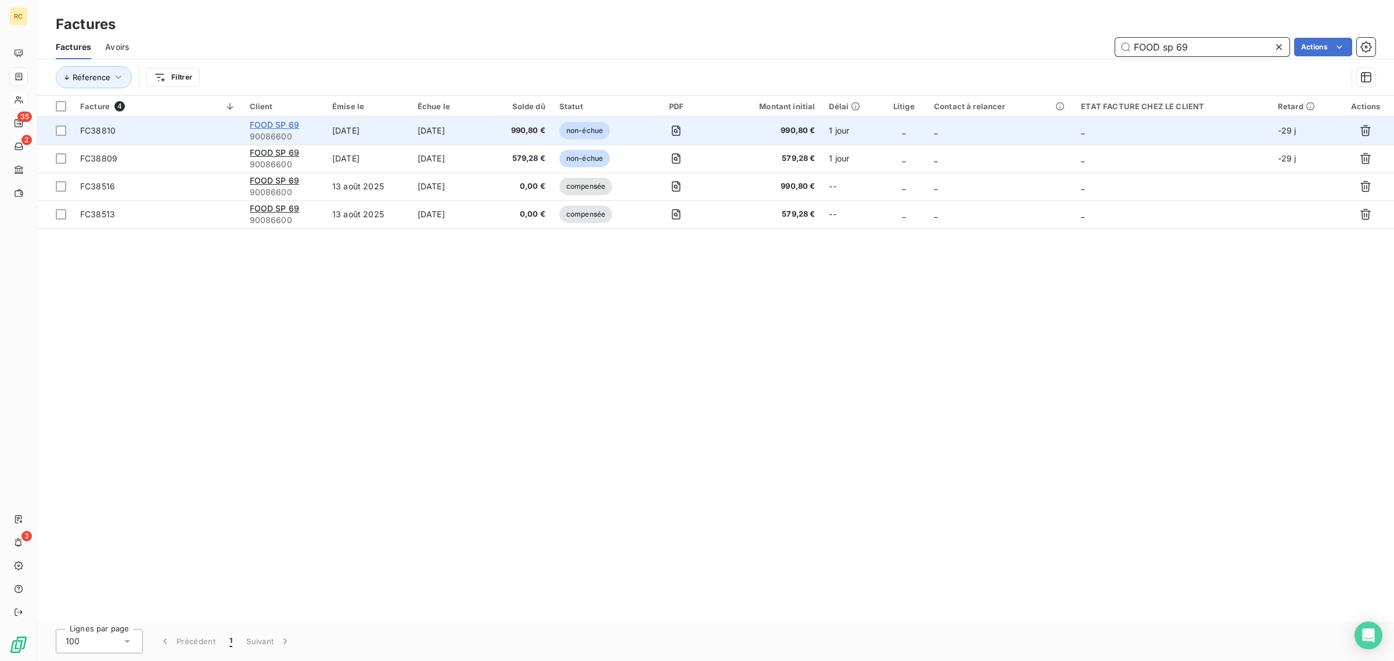
type input "FOOD sp 69"
click at [272, 123] on span "FOOD SP 69" at bounding box center [275, 125] width 50 height 10
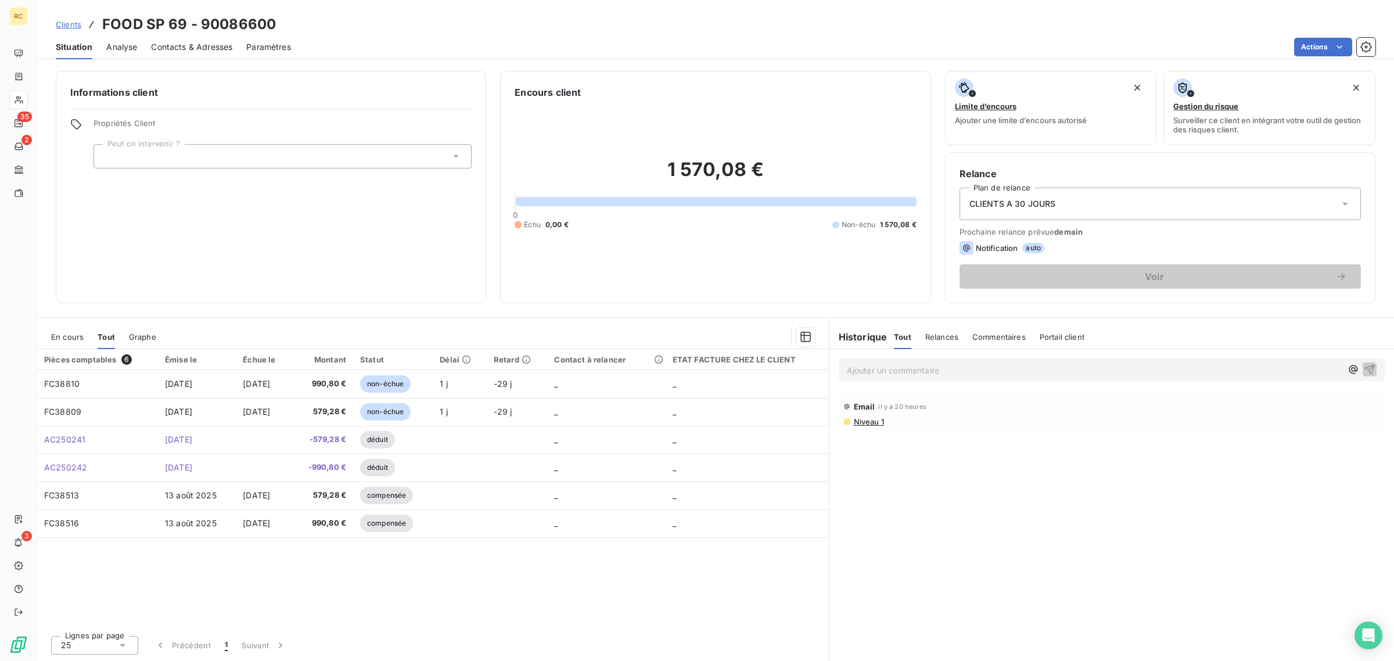
click at [188, 38] on div "Contacts & Adresses" at bounding box center [191, 47] width 81 height 24
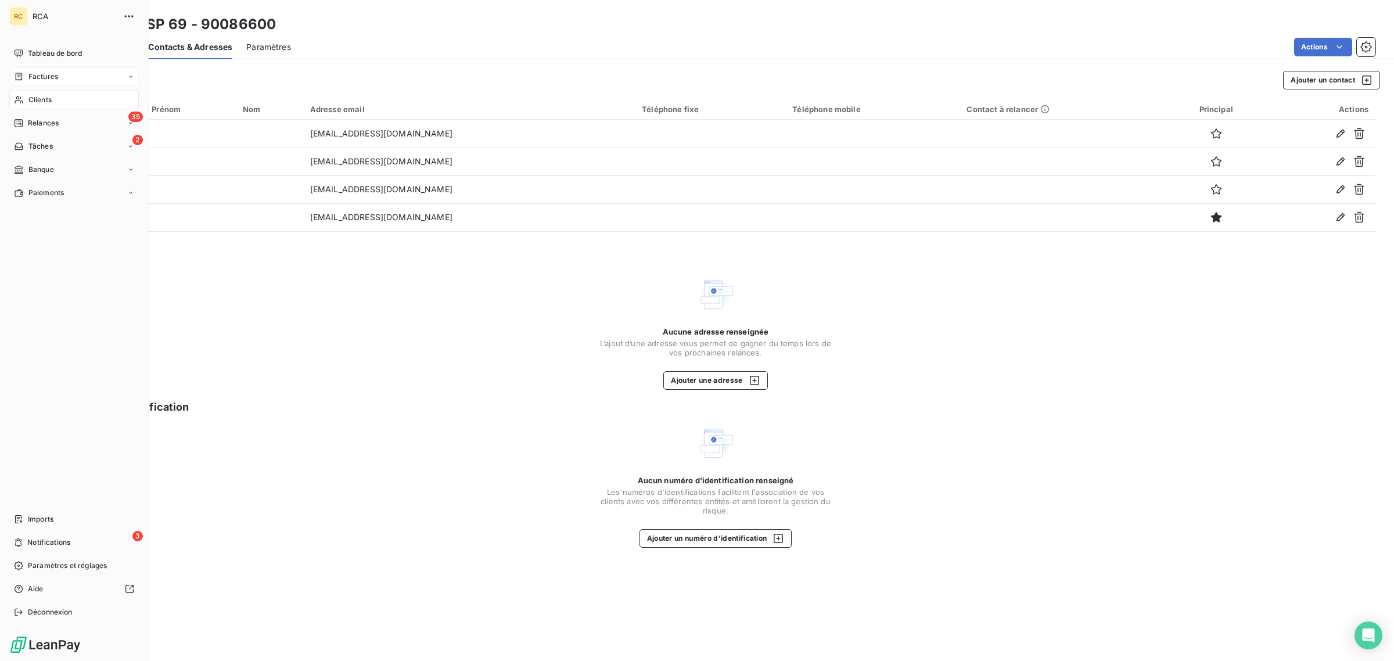
click at [39, 77] on span "Factures" at bounding box center [43, 76] width 30 height 10
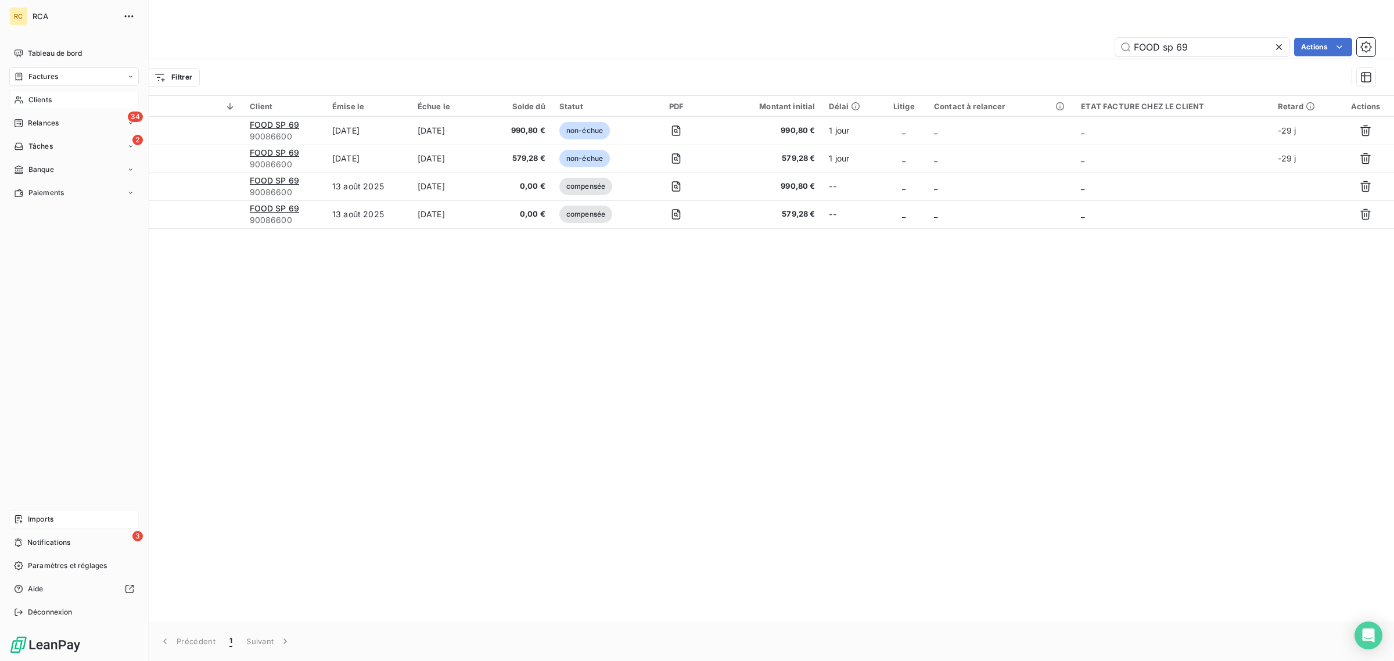
click at [44, 517] on span "Imports" at bounding box center [41, 519] width 26 height 10
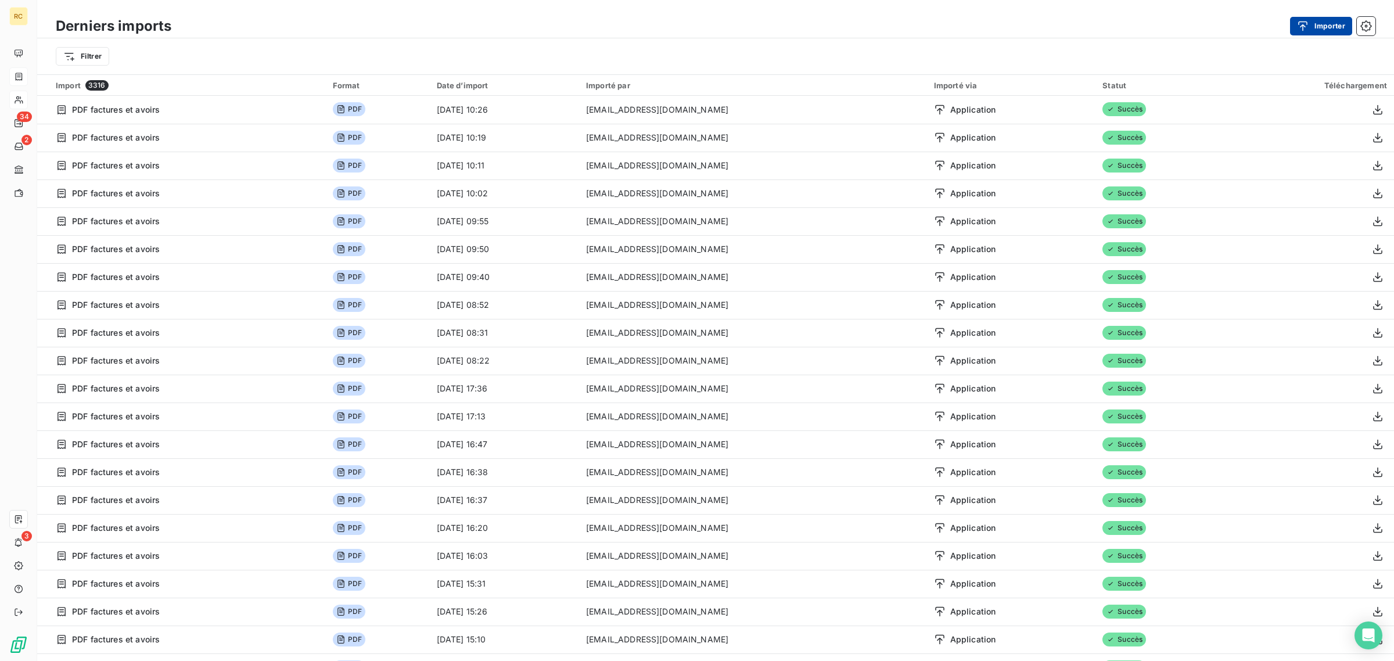
click at [1312, 27] on div "button" at bounding box center [1305, 26] width 17 height 12
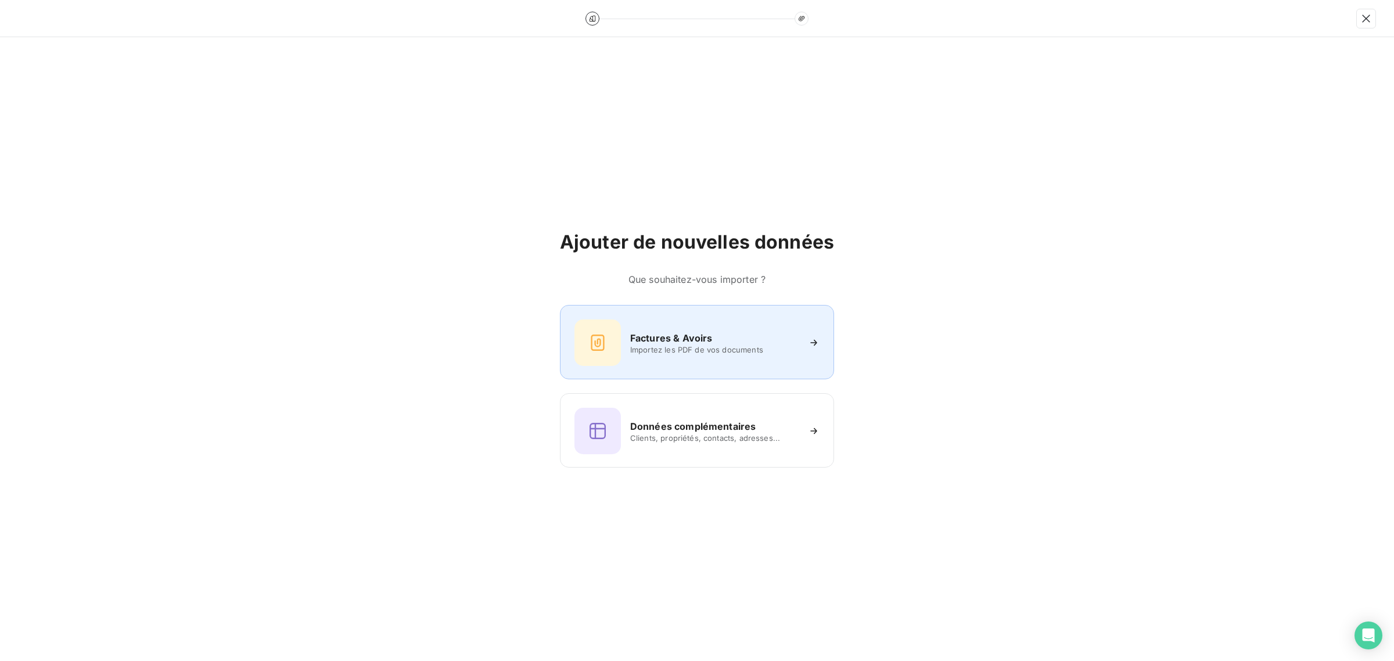
click at [620, 355] on div at bounding box center [597, 342] width 46 height 46
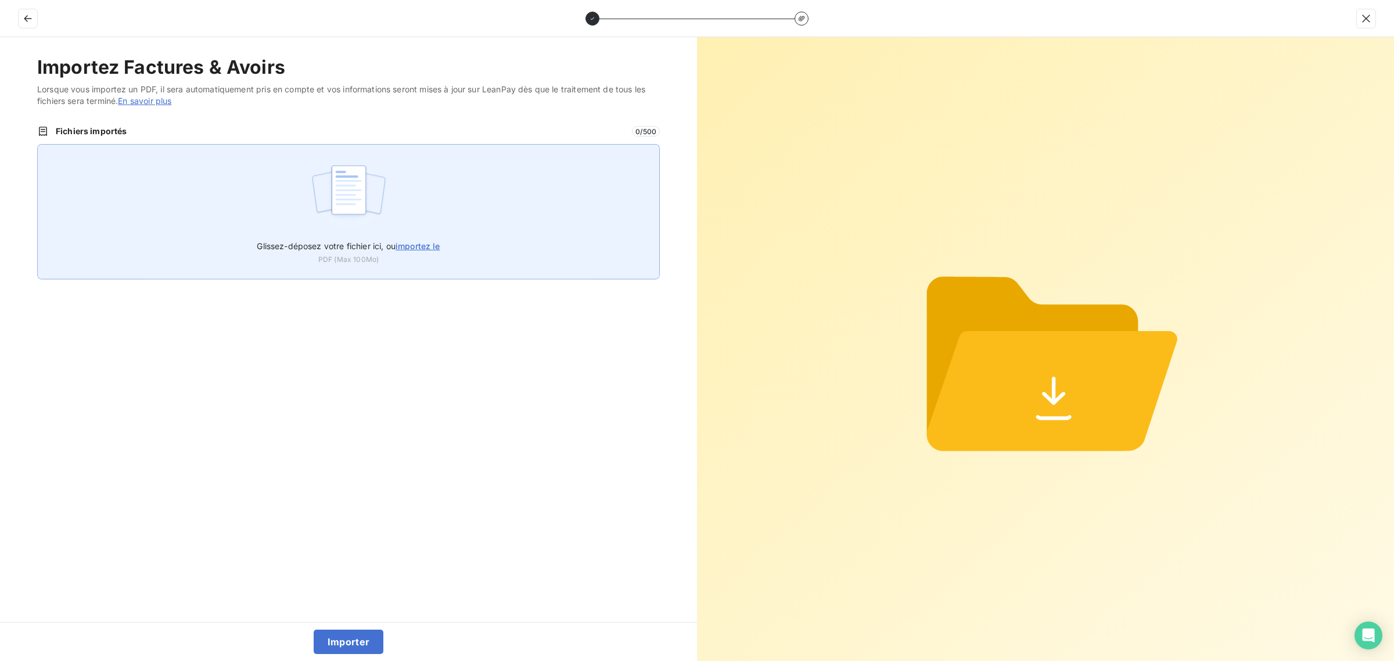
click at [373, 186] on img at bounding box center [348, 196] width 77 height 74
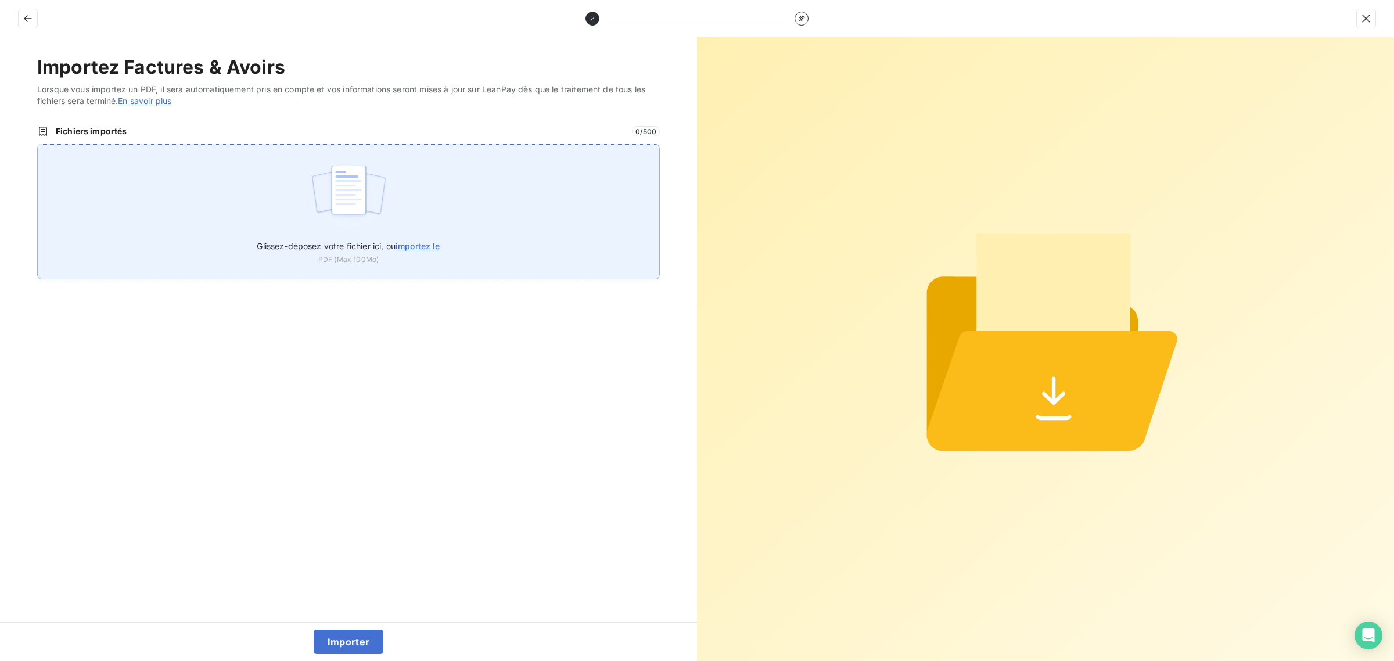
type input "C:\fakepath\FC38825.pdf"
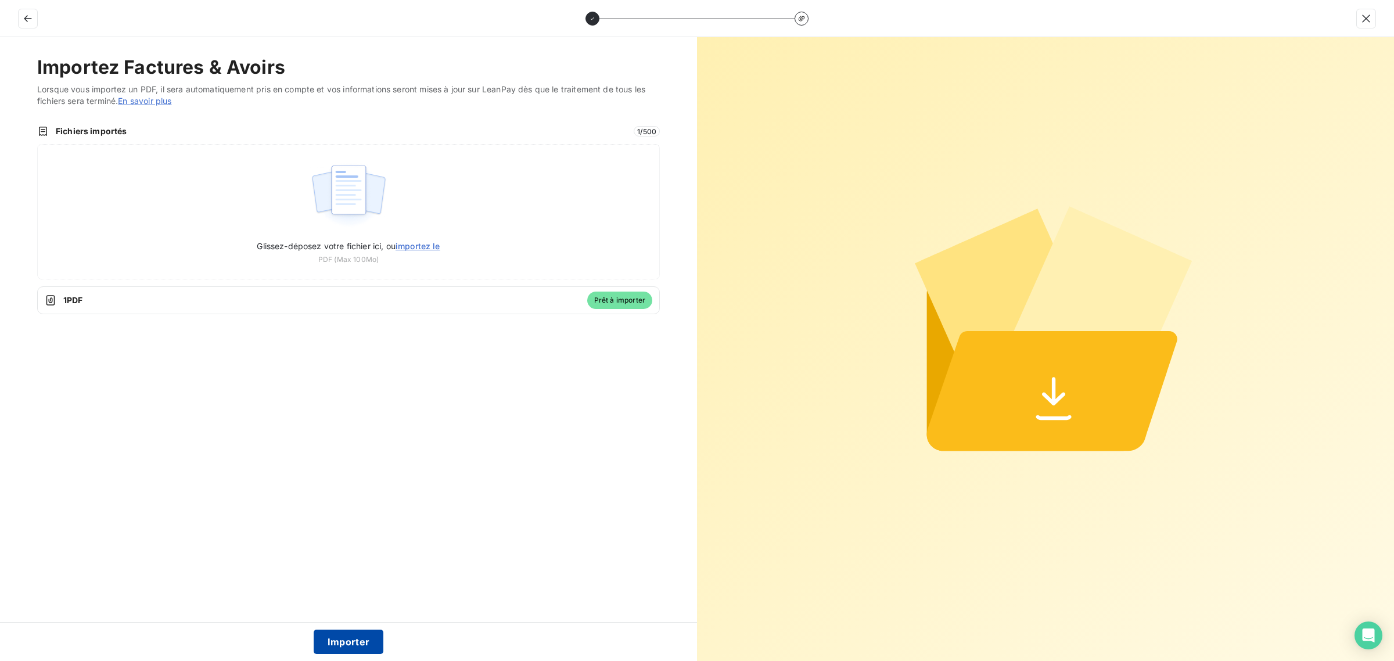
click at [340, 643] on button "Importer" at bounding box center [349, 642] width 70 height 24
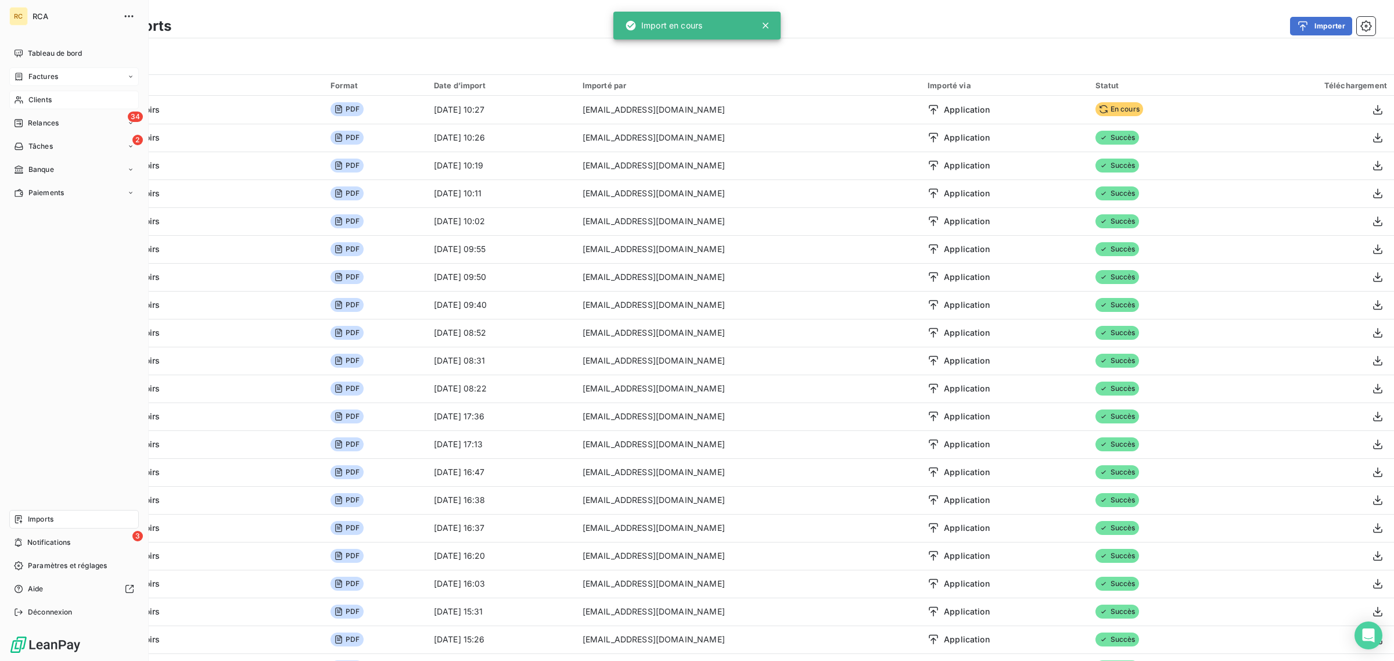
click at [24, 77] on div "Factures" at bounding box center [36, 76] width 44 height 10
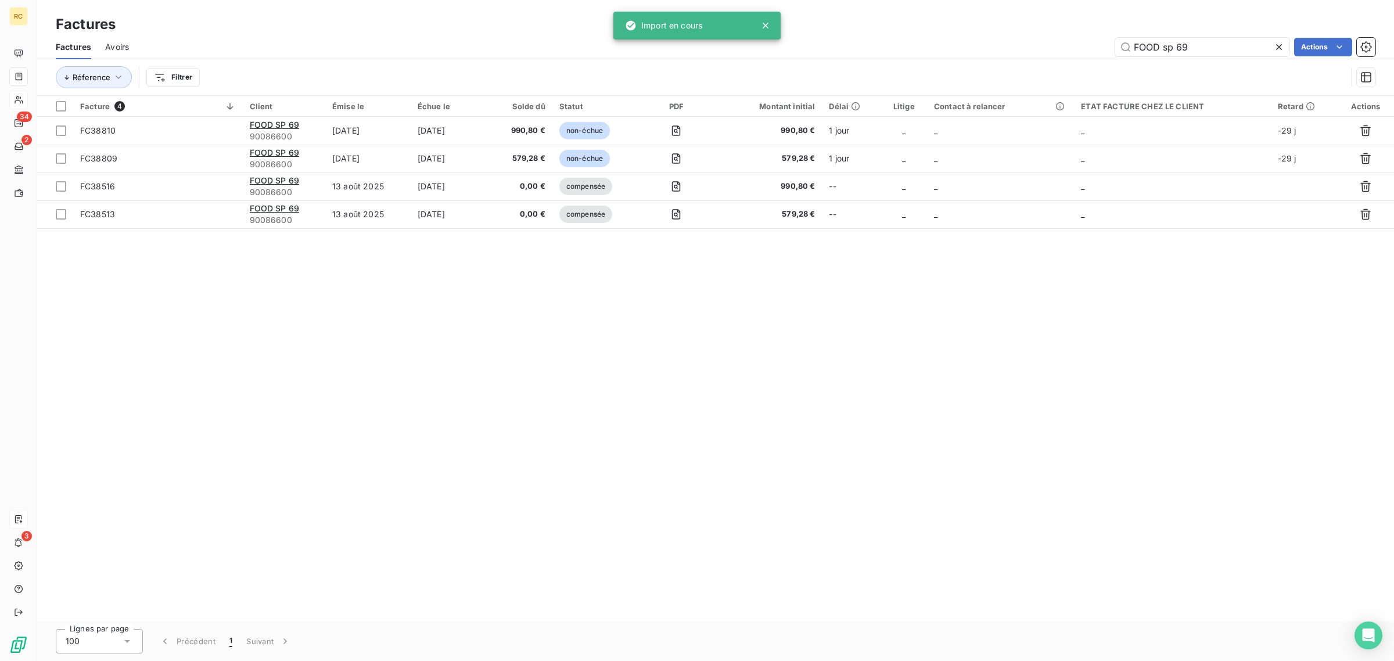
click at [1273, 45] on icon at bounding box center [1279, 47] width 12 height 12
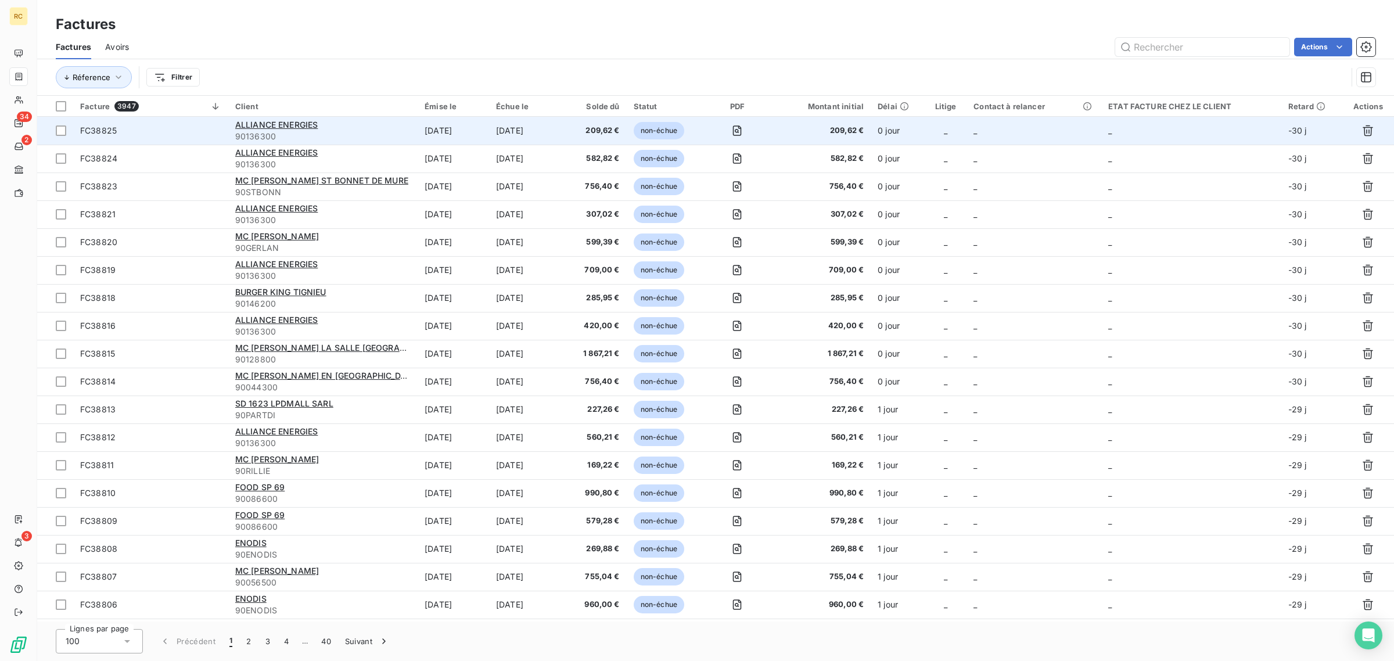
click at [196, 128] on span "FC38825" at bounding box center [150, 131] width 141 height 12
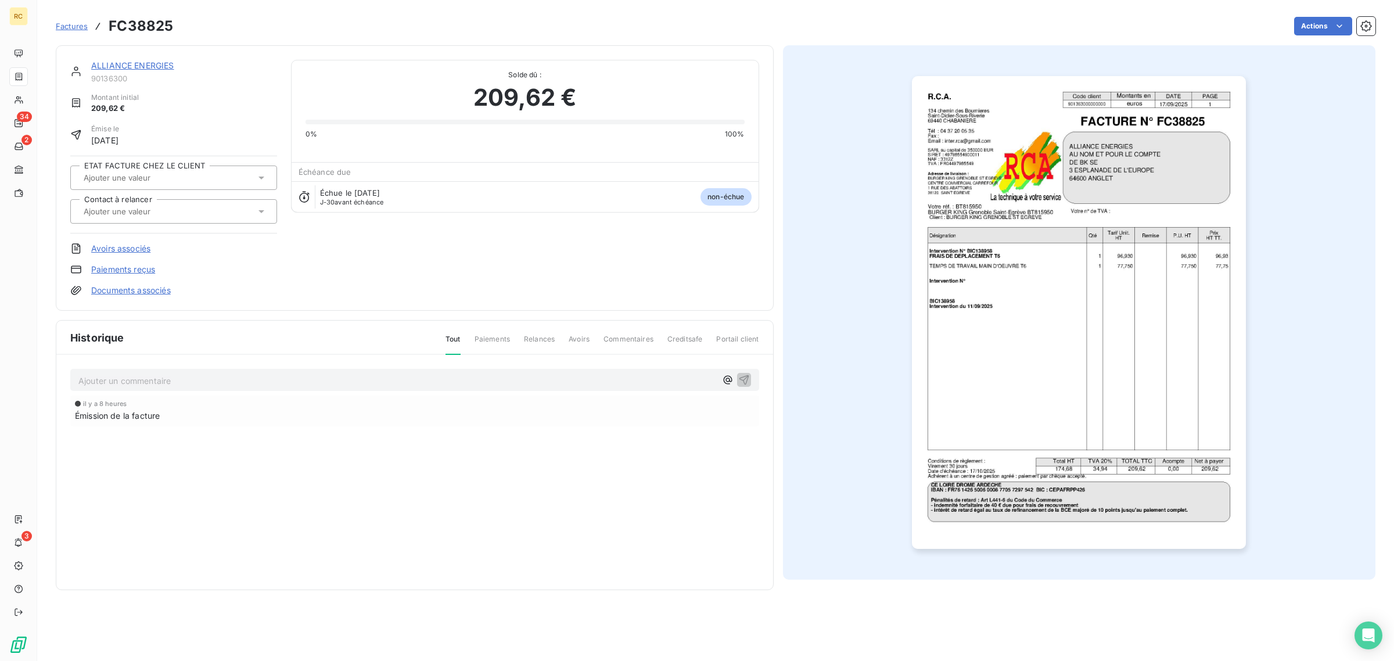
click at [140, 289] on link "Documents associés" at bounding box center [131, 291] width 80 height 12
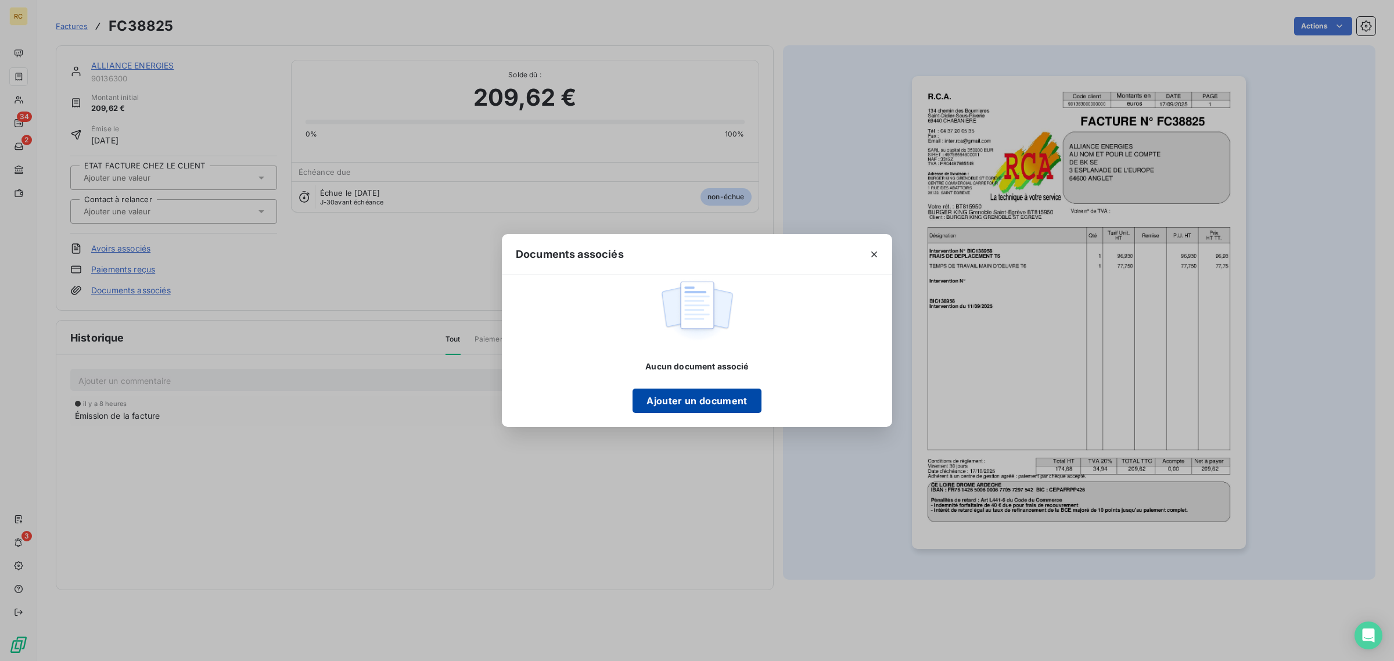
click at [707, 398] on button "Ajouter un document" at bounding box center [697, 401] width 128 height 24
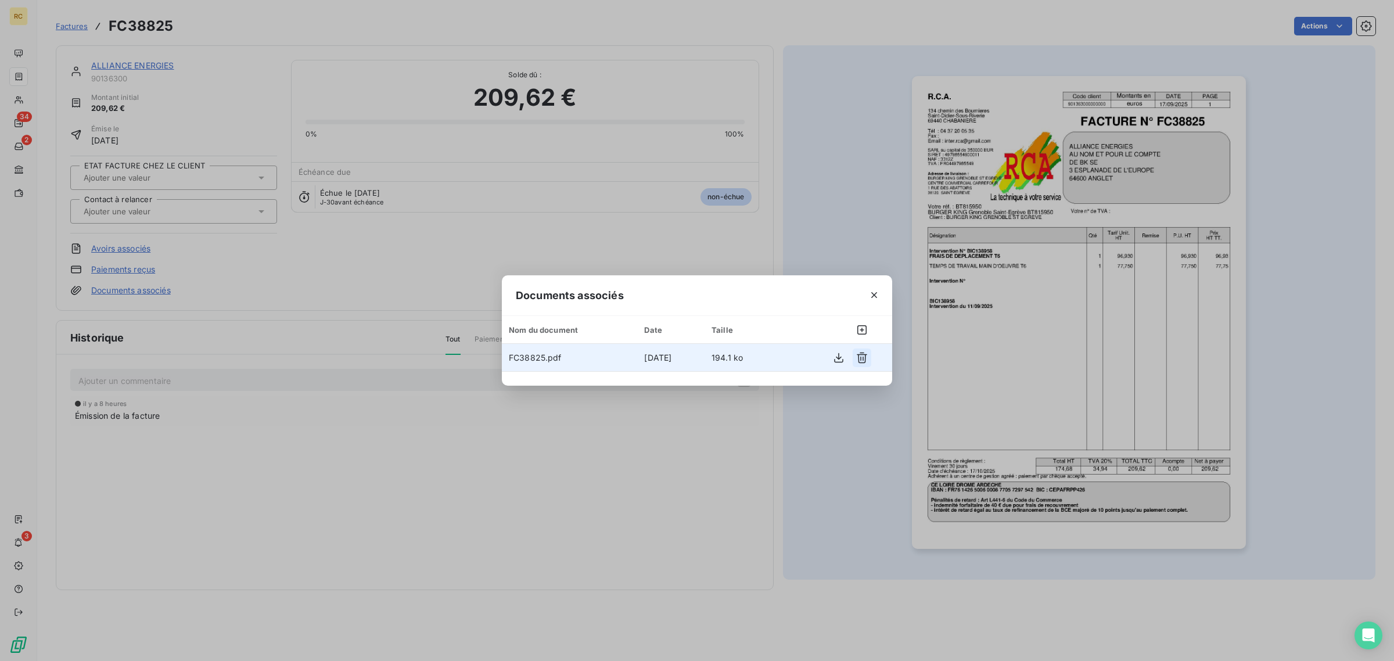
click at [863, 360] on icon "button" at bounding box center [862, 358] width 12 height 12
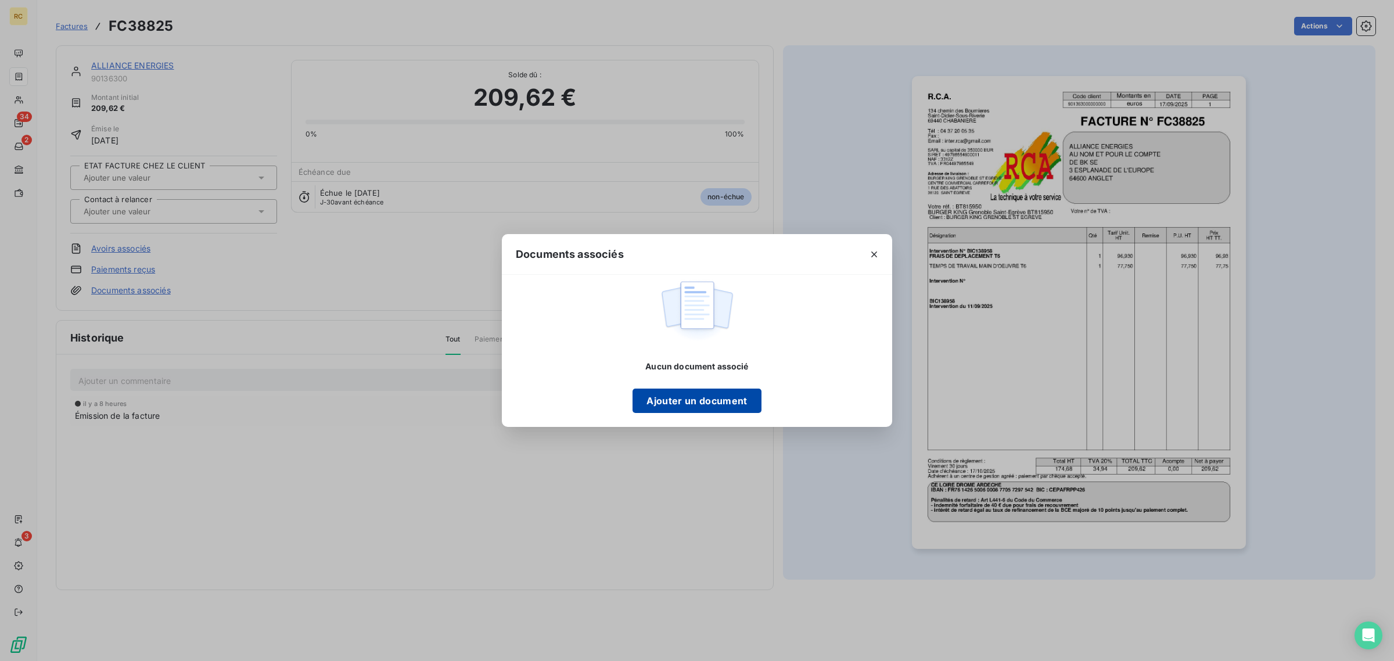
click at [713, 403] on button "Ajouter un document" at bounding box center [697, 401] width 128 height 24
click at [652, 402] on button "Ajouter un document" at bounding box center [697, 401] width 128 height 24
click at [663, 387] on div "Aucun document associé Ajouter un document" at bounding box center [697, 387] width 128 height 52
click at [664, 395] on button "Ajouter un document" at bounding box center [697, 401] width 128 height 24
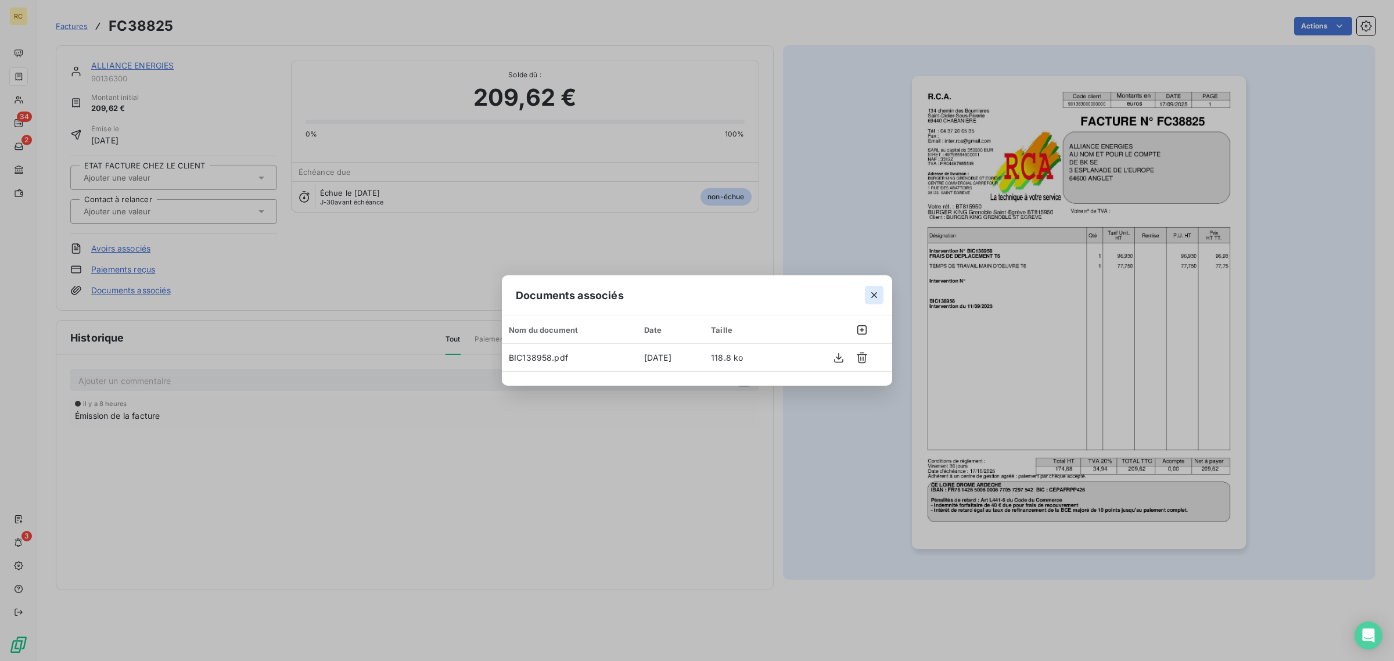
drag, startPoint x: 876, startPoint y: 292, endPoint x: 956, endPoint y: 275, distance: 81.9
click at [877, 291] on icon "button" at bounding box center [874, 295] width 12 height 12
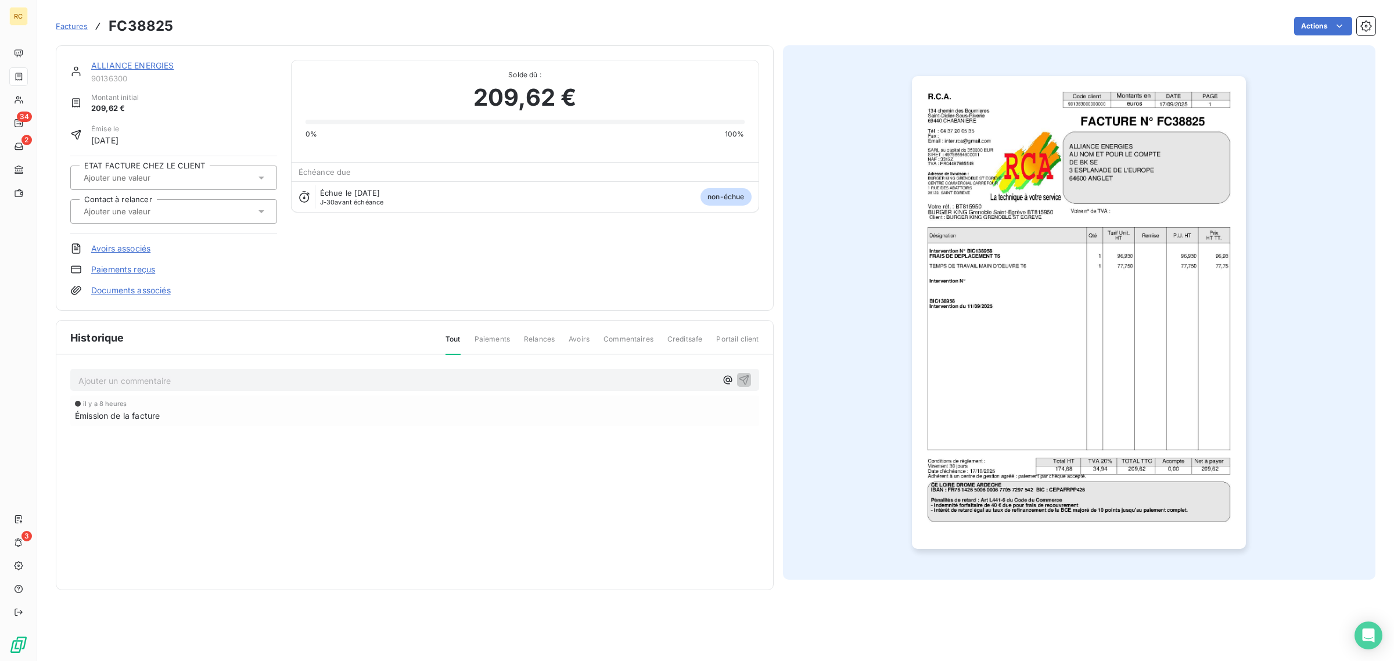
click at [1009, 262] on img "button" at bounding box center [1079, 312] width 334 height 473
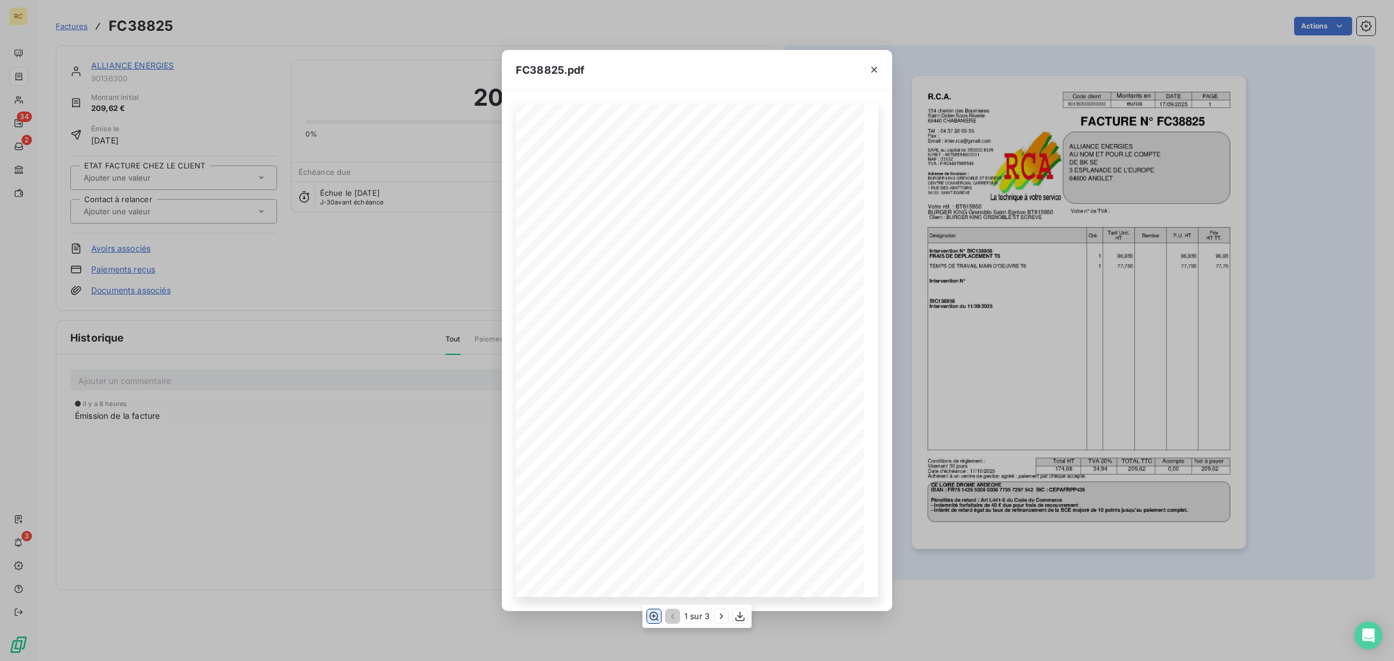
click at [652, 613] on icon "button" at bounding box center [653, 616] width 9 height 9
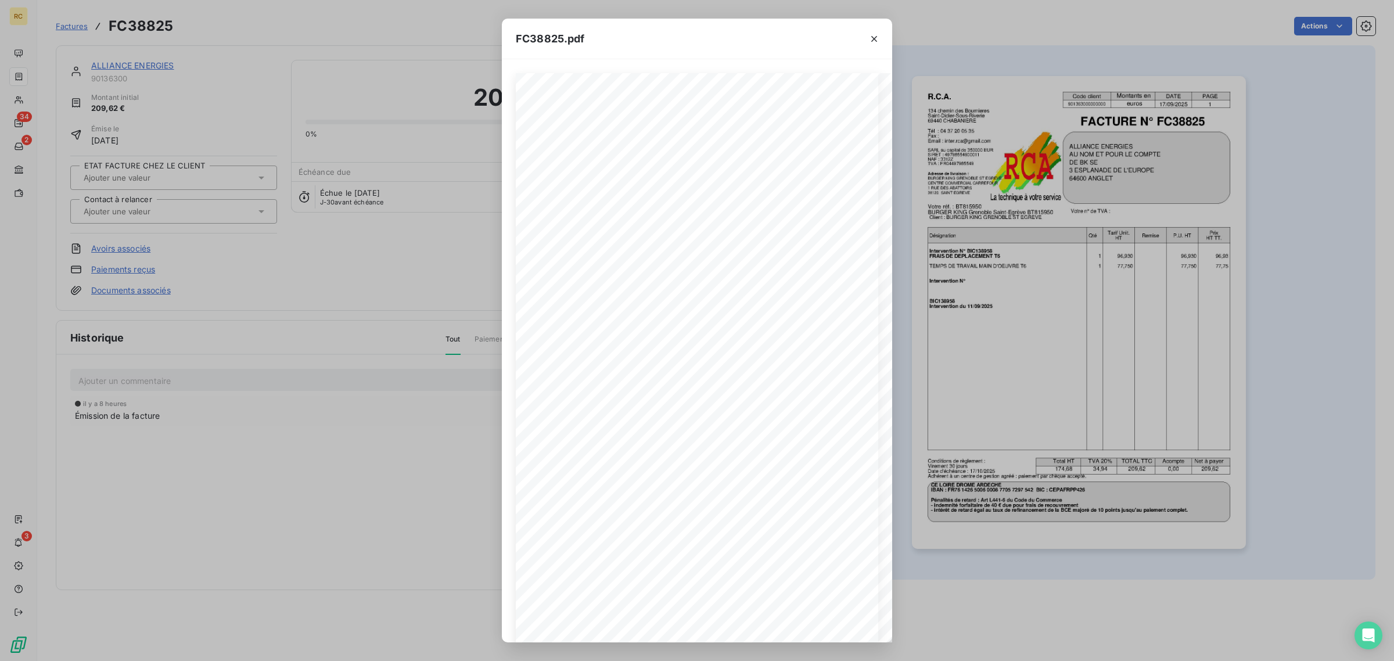
click at [434, 332] on div "FC38825.pdf R.C.A. Code client Montants en DATE PAGE 901363000000000 euros 17/0…" at bounding box center [697, 330] width 1394 height 661
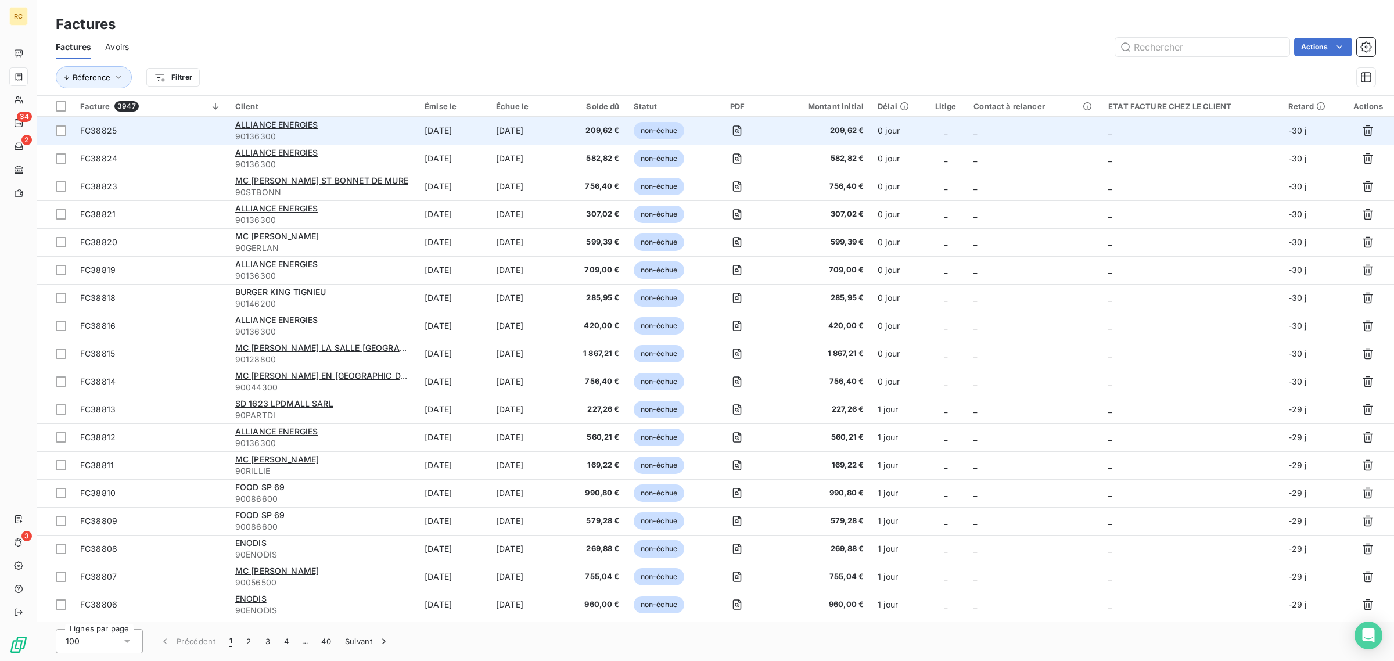
click at [208, 129] on span "FC38825" at bounding box center [150, 131] width 141 height 12
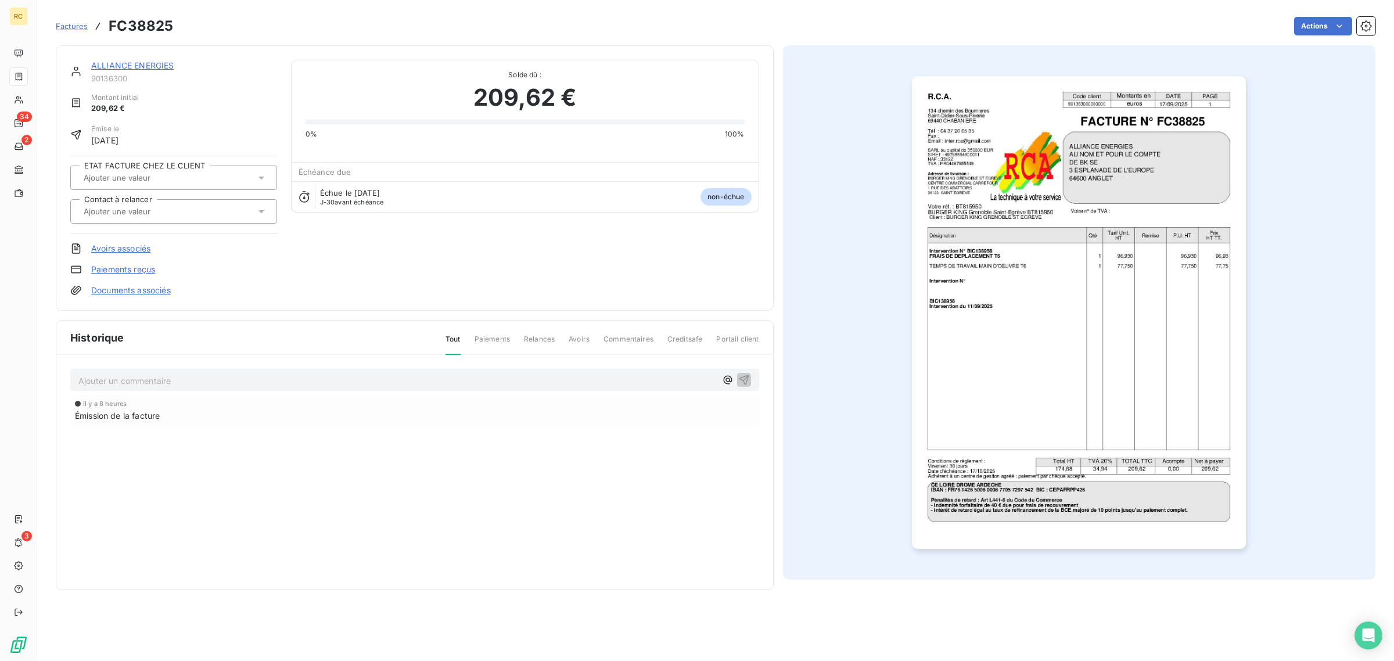
click at [150, 299] on div "ALLIANCE ENERGIES 90136300 Montant initial 209,62 € Émise le 17 sept. 2025 ETAT…" at bounding box center [415, 177] width 718 height 265
click at [155, 289] on link "Documents associés" at bounding box center [131, 291] width 80 height 12
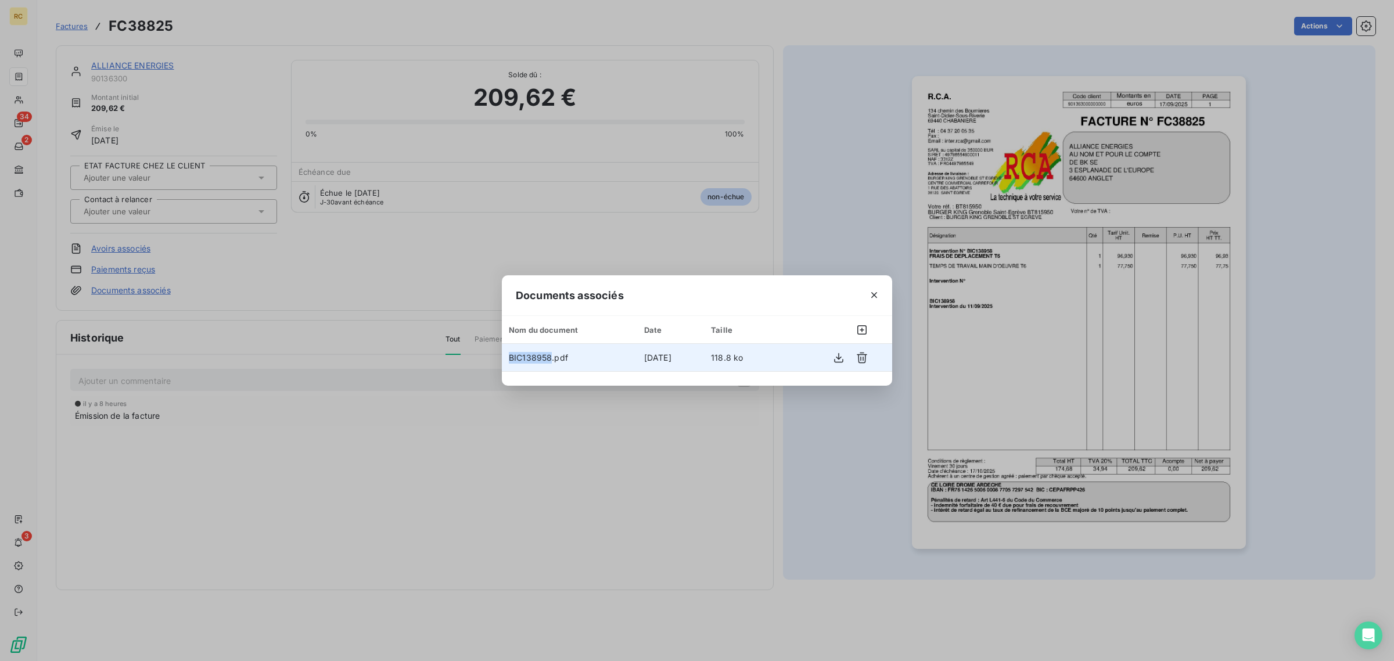
drag, startPoint x: 549, startPoint y: 357, endPoint x: 507, endPoint y: 361, distance: 42.5
click at [507, 361] on td "BIC138958.pdf" at bounding box center [569, 358] width 135 height 28
copy span "BIC138958"
click at [867, 297] on button "button" at bounding box center [874, 295] width 19 height 19
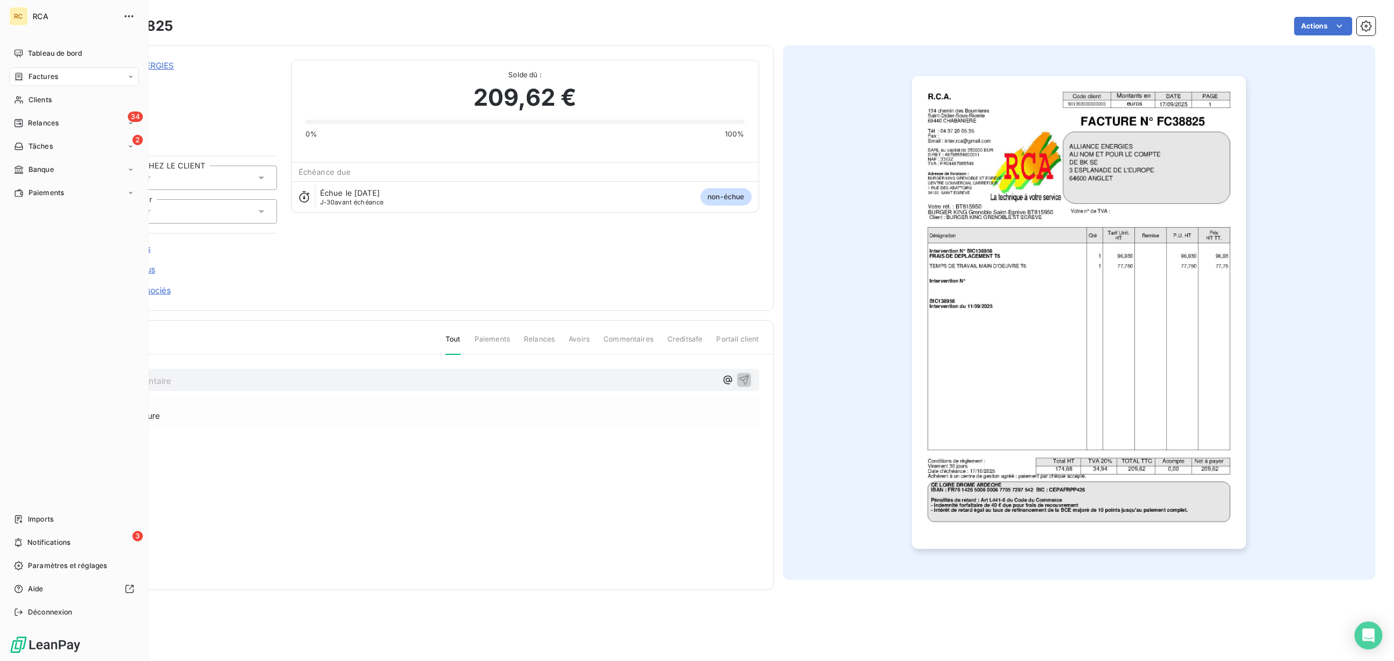
click at [25, 73] on div "Factures" at bounding box center [36, 76] width 44 height 10
click at [54, 92] on div "Clients" at bounding box center [74, 100] width 130 height 19
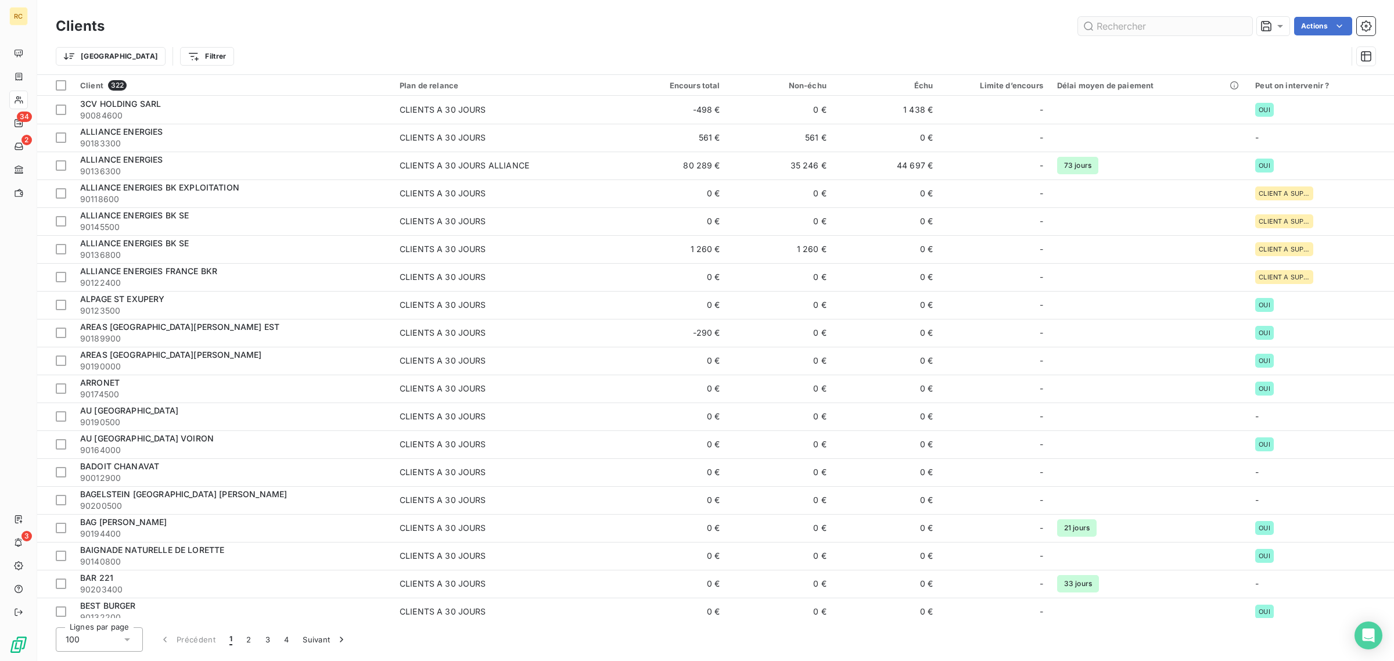
click at [1142, 23] on input "text" at bounding box center [1165, 26] width 174 height 19
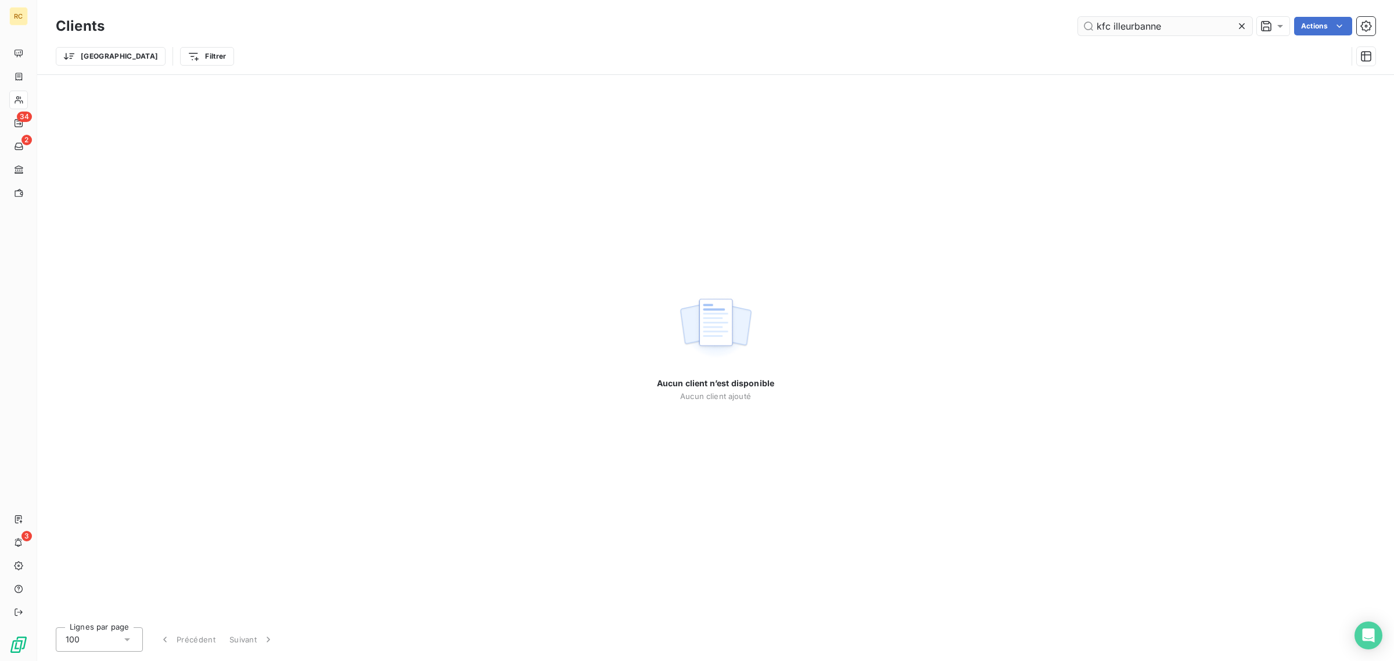
click at [1111, 28] on input "kfc illeurbanne" at bounding box center [1165, 26] width 174 height 19
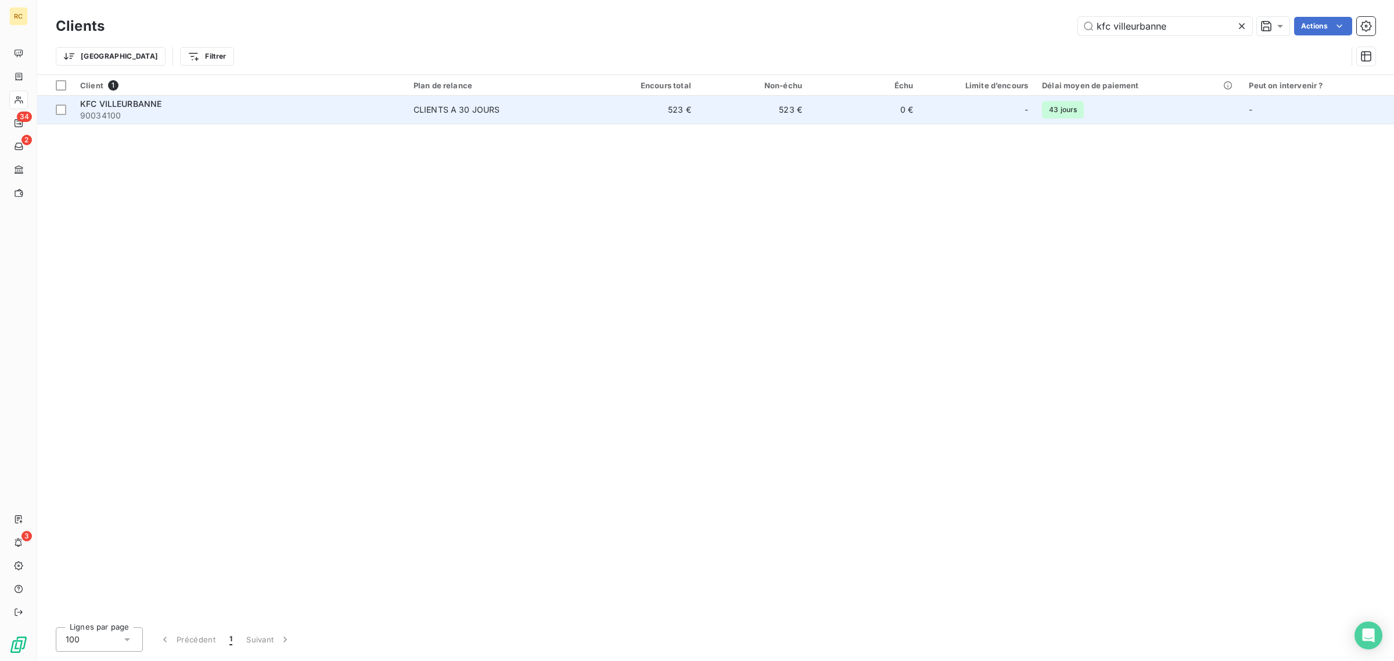
type input "kfc villeurbanne"
click at [215, 118] on span "90034100" at bounding box center [239, 116] width 319 height 12
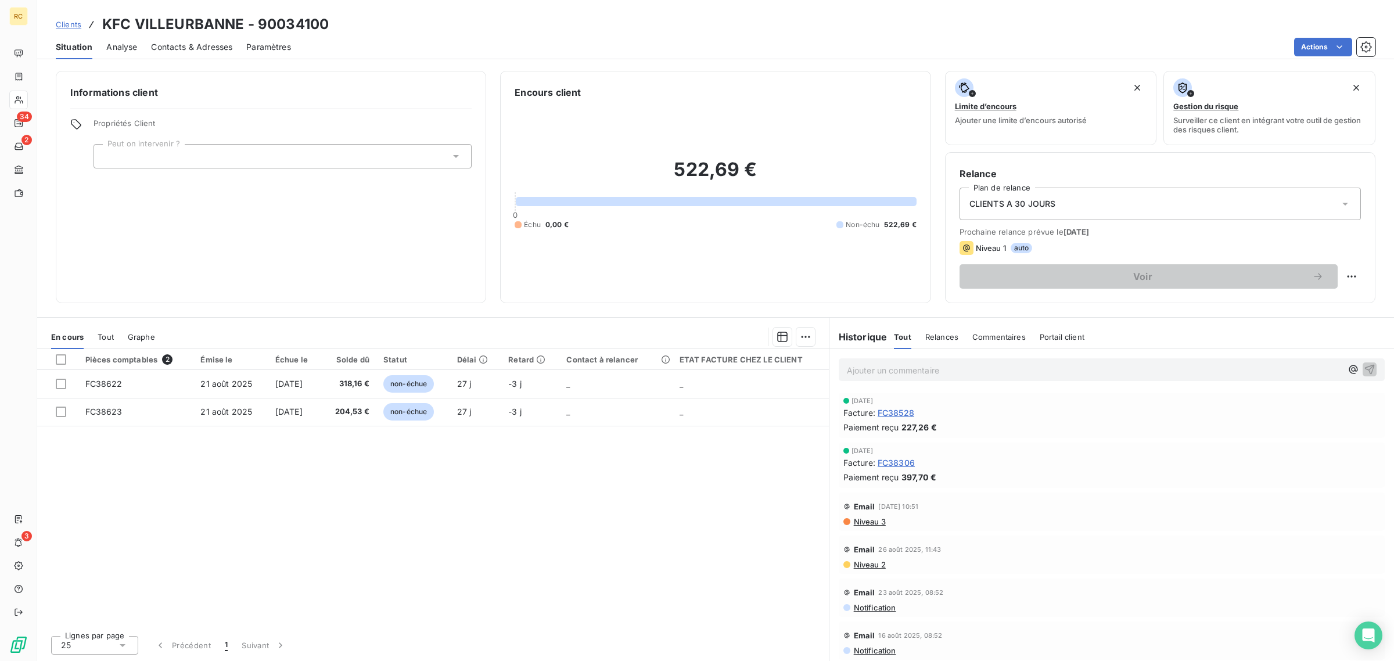
click at [173, 42] on span "Contacts & Adresses" at bounding box center [191, 47] width 81 height 12
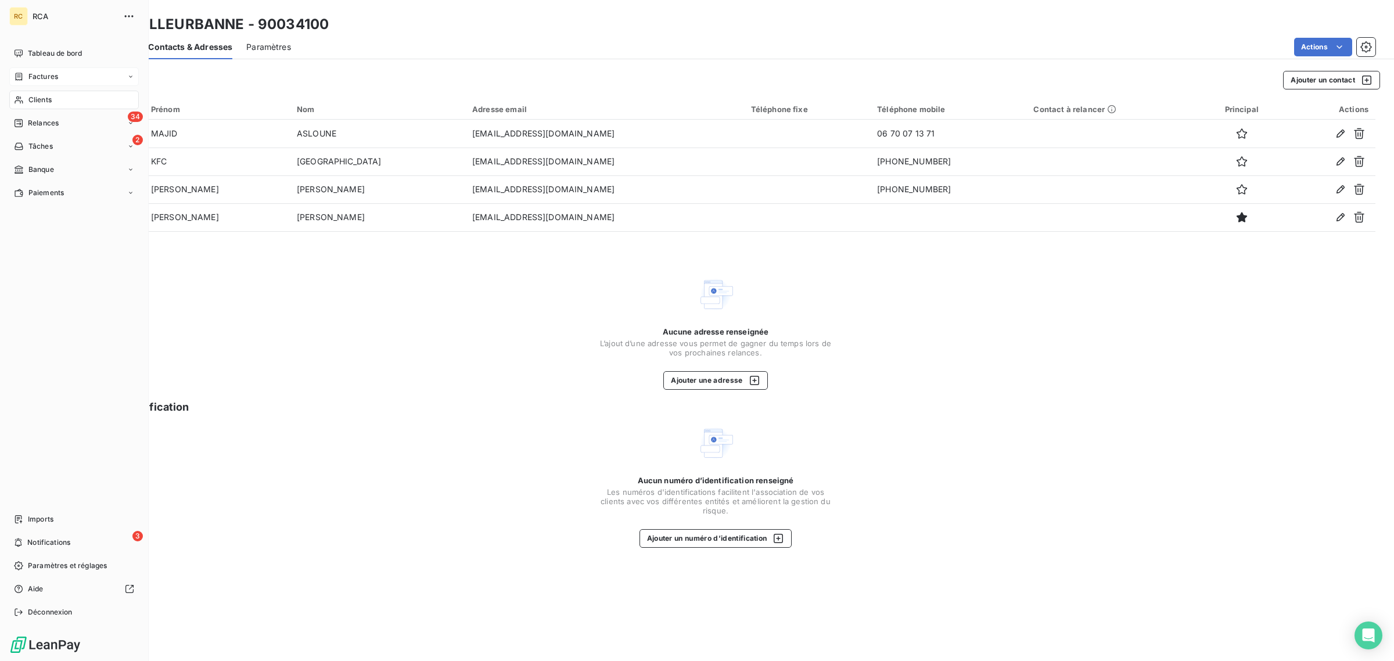
click at [48, 78] on span "Factures" at bounding box center [43, 76] width 30 height 10
